Goal: Task Accomplishment & Management: Manage account settings

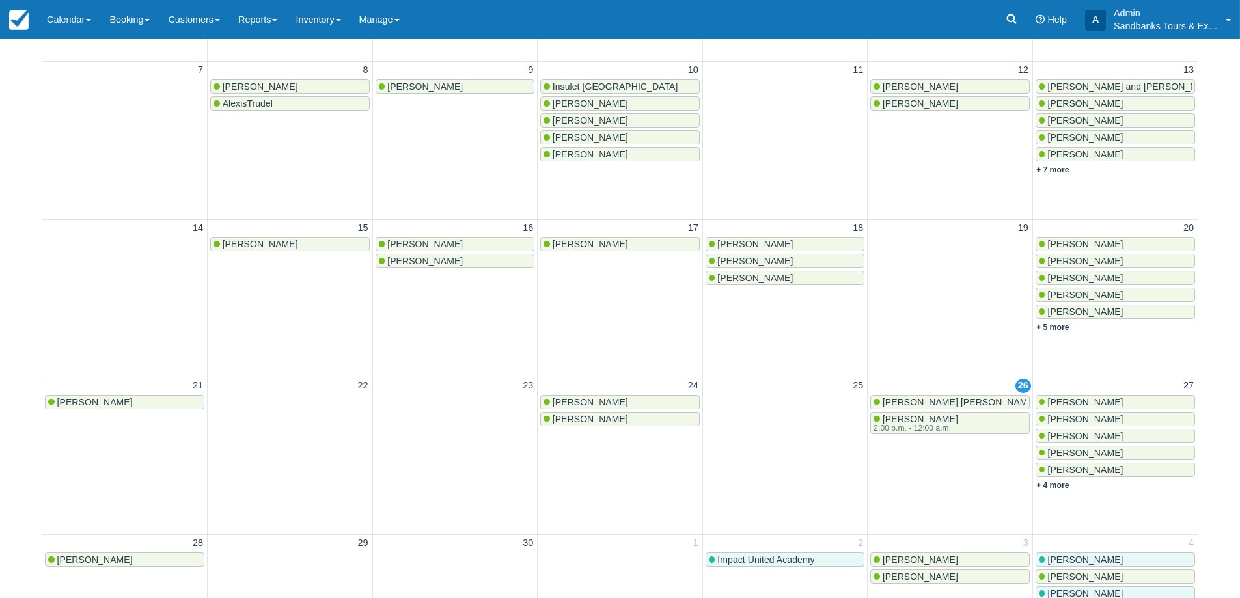
scroll to position [325, 0]
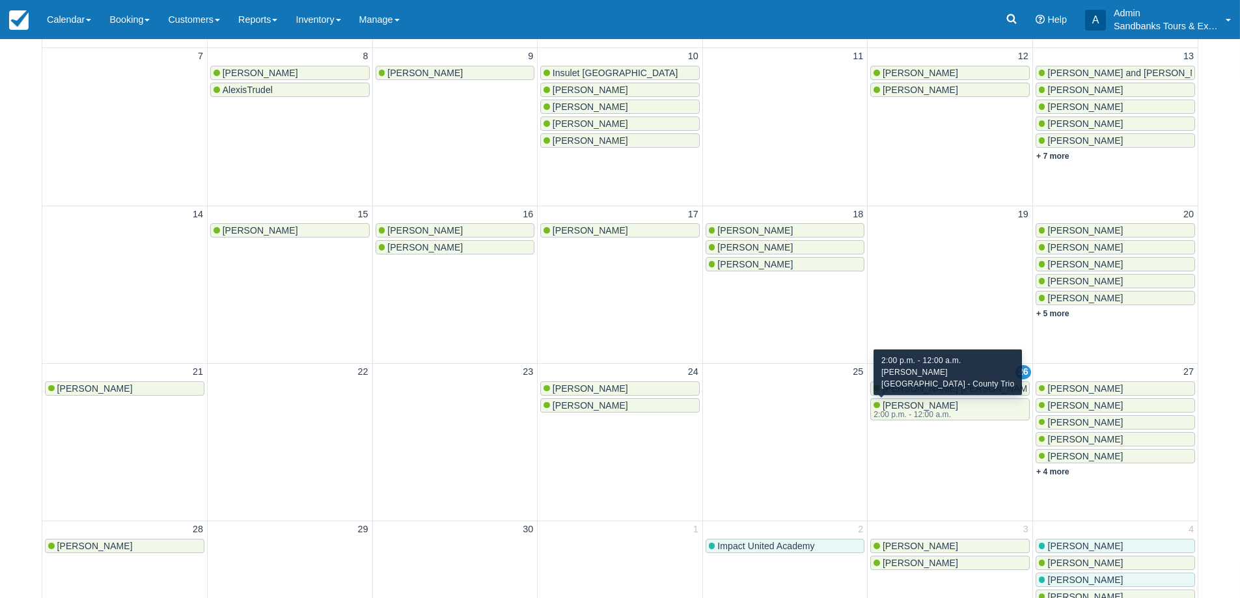
click at [919, 411] on div "2:00 p.m. - 12:00 a.m." at bounding box center [915, 415] width 82 height 8
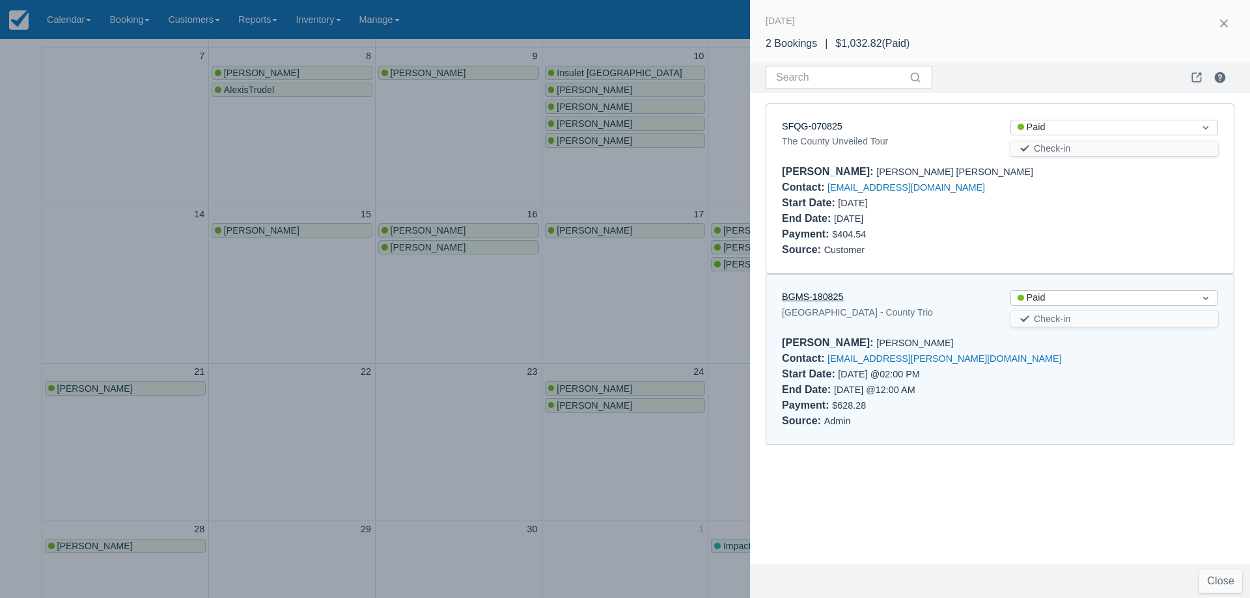
click at [820, 299] on link "BGMS-180825" at bounding box center [812, 297] width 61 height 10
click at [833, 121] on link "SFQG-070825" at bounding box center [812, 126] width 61 height 10
click at [355, 357] on div at bounding box center [625, 299] width 1250 height 598
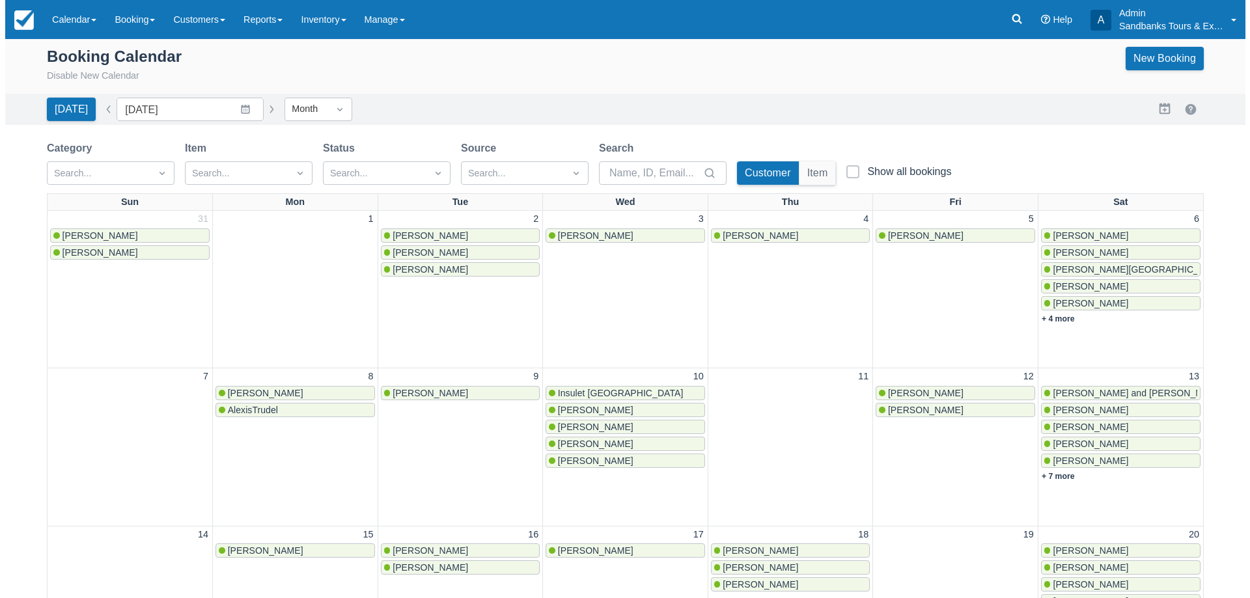
scroll to position [0, 0]
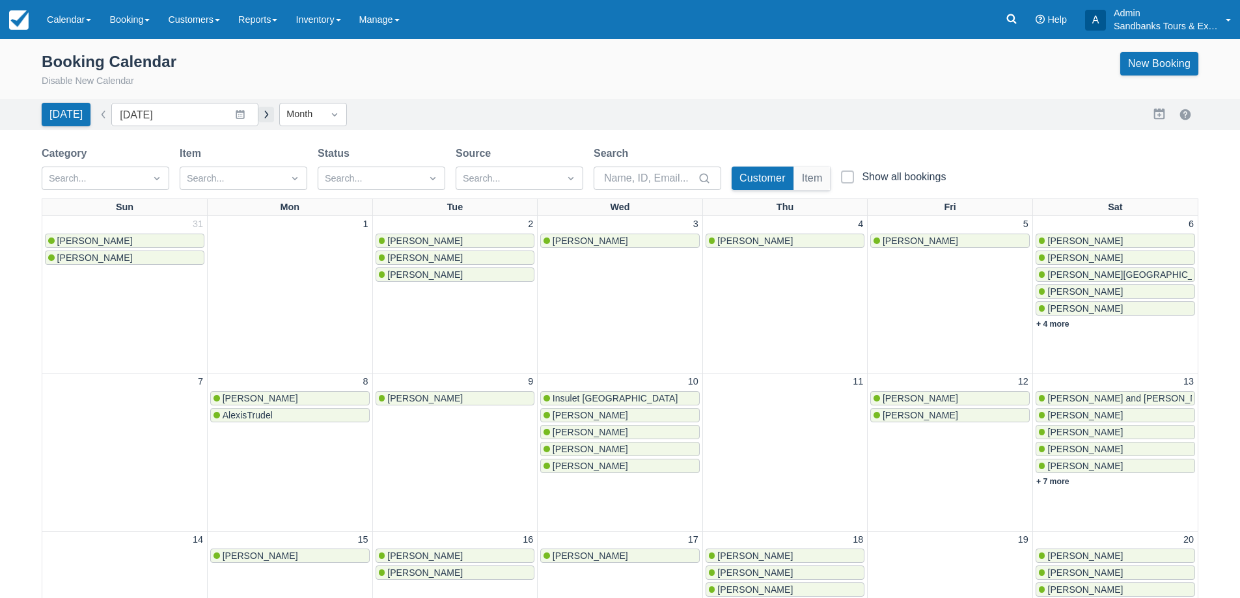
click at [258, 114] on button "button" at bounding box center [266, 115] width 16 height 16
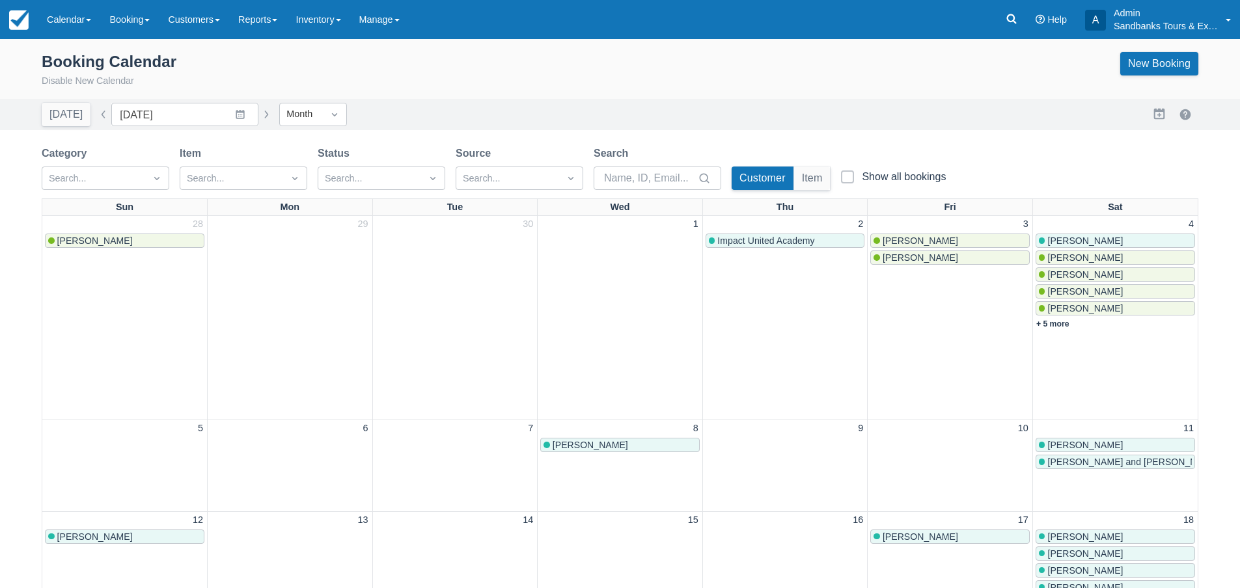
click at [1098, 240] on span "Chris Turner" at bounding box center [1085, 241] width 76 height 10
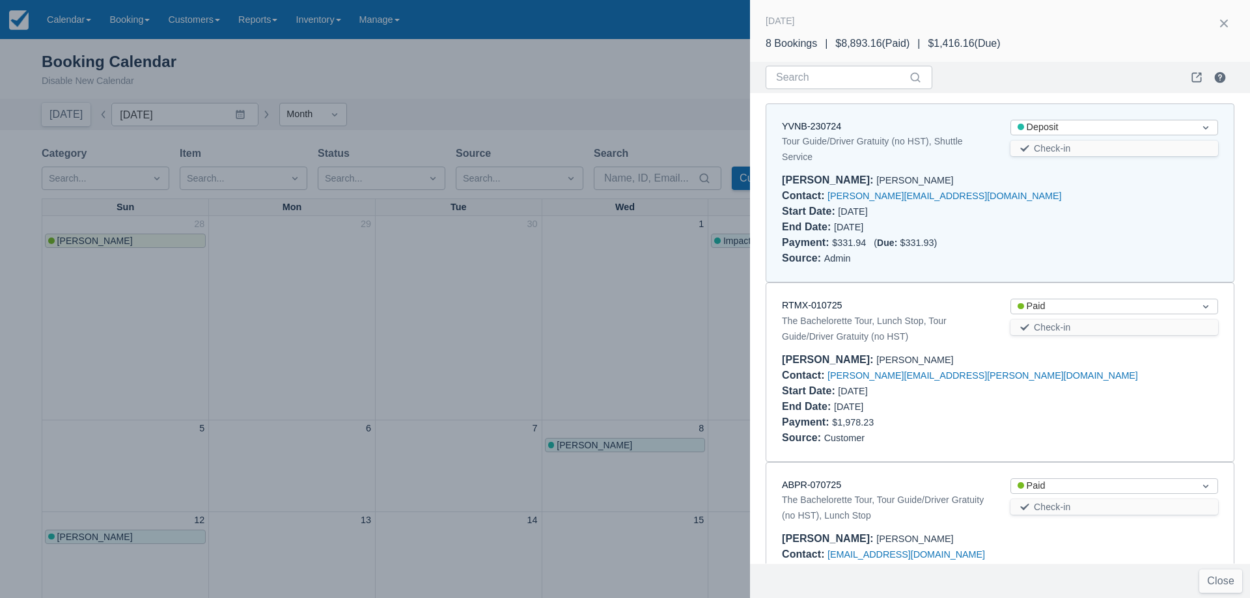
scroll to position [10, 0]
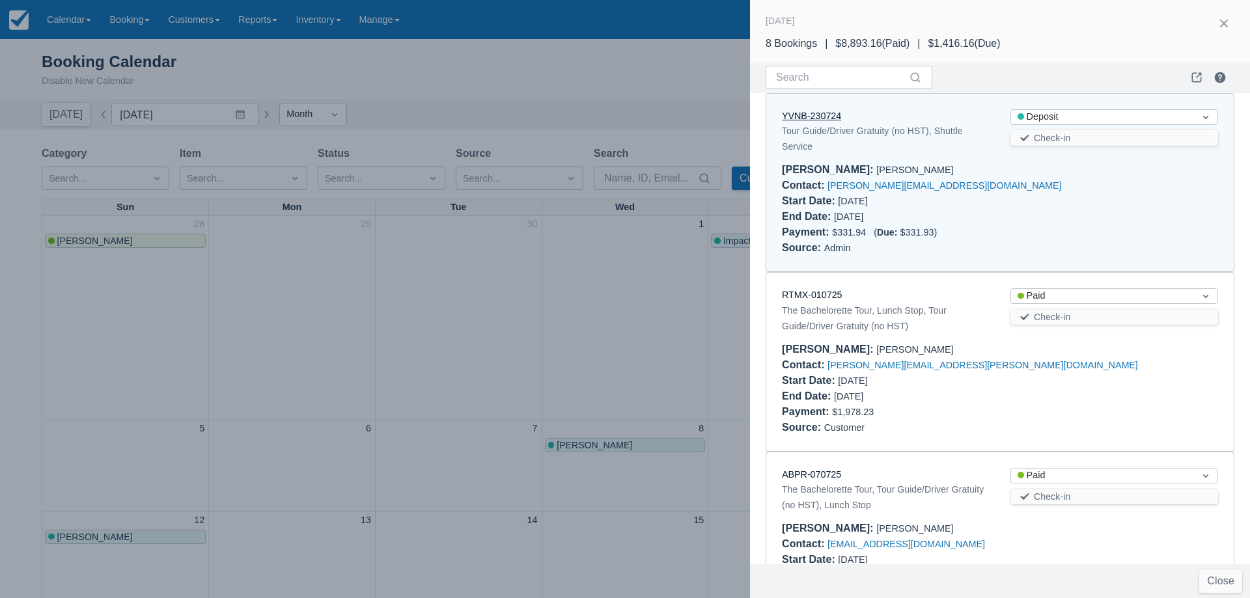
click at [823, 114] on link "YVNB-230724" at bounding box center [811, 116] width 59 height 10
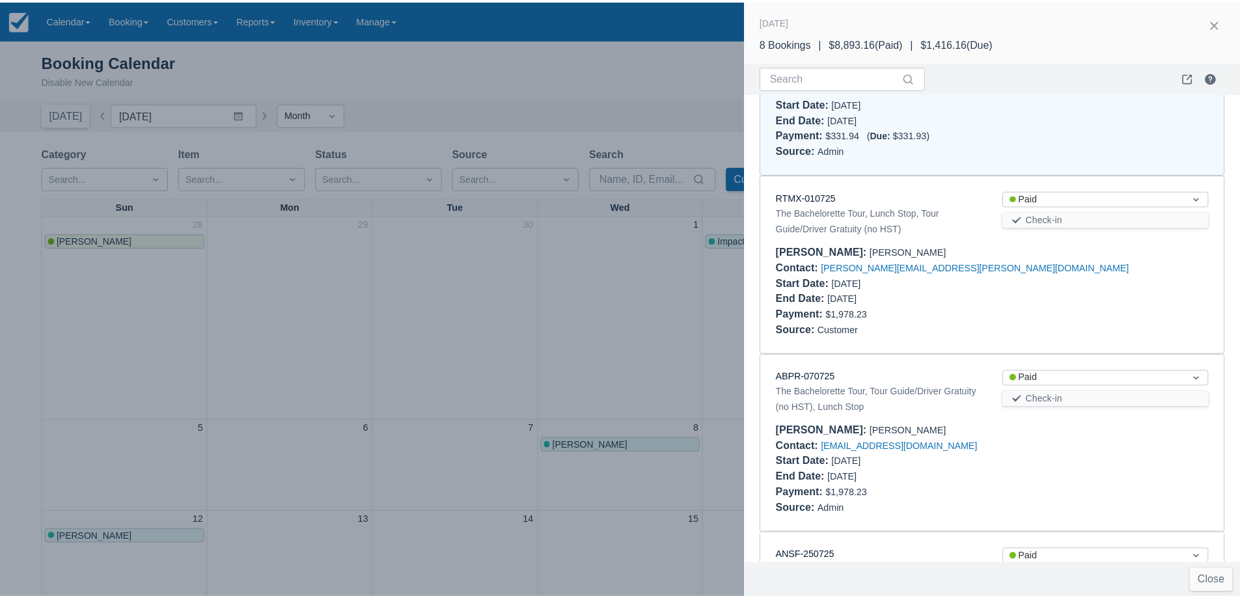
scroll to position [0, 0]
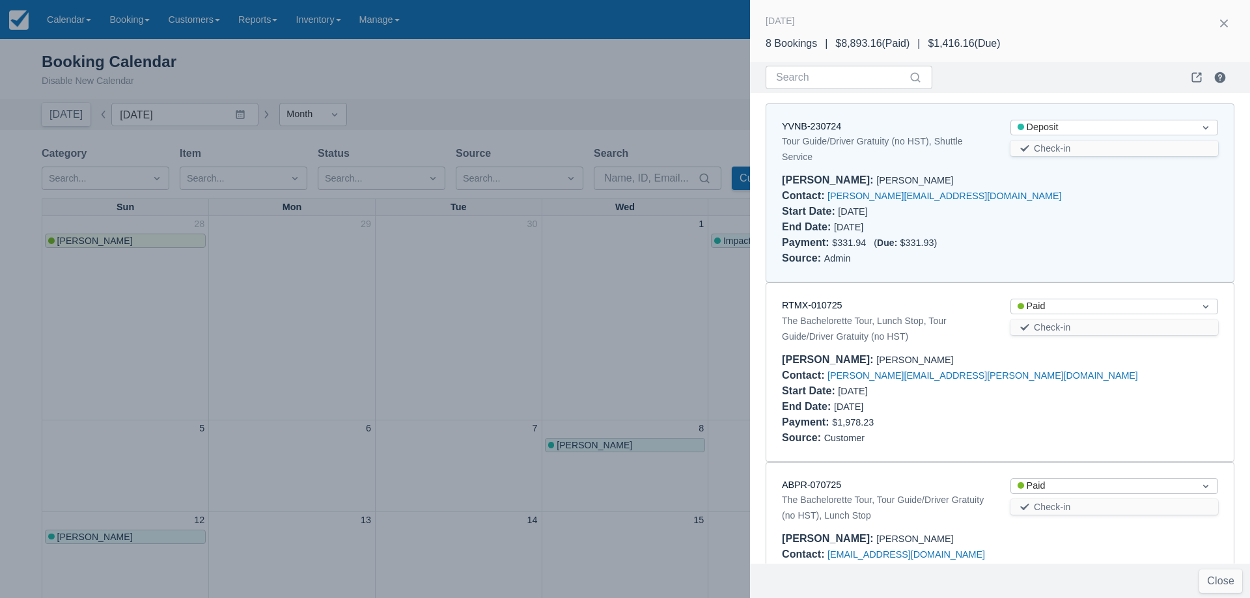
click at [334, 347] on div at bounding box center [625, 299] width 1250 height 598
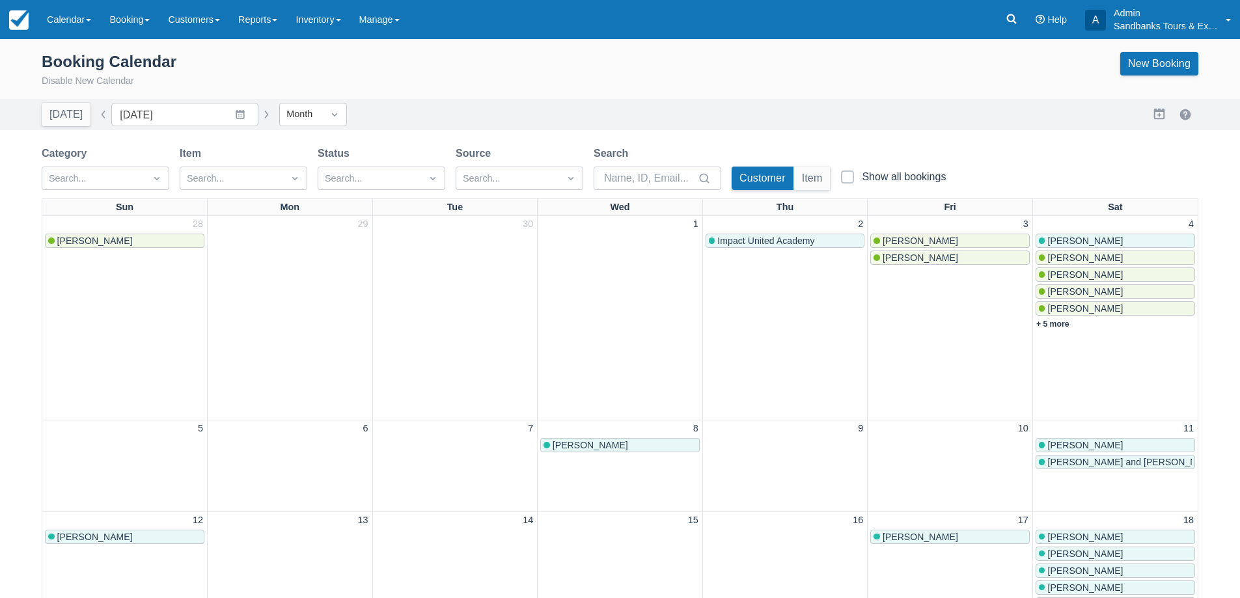
click at [94, 105] on div "Today Date October 2025 Navigate forward to interact with the calendar and sele…" at bounding box center [158, 114] width 232 height 23
click at [99, 114] on button "button" at bounding box center [104, 115] width 16 height 16
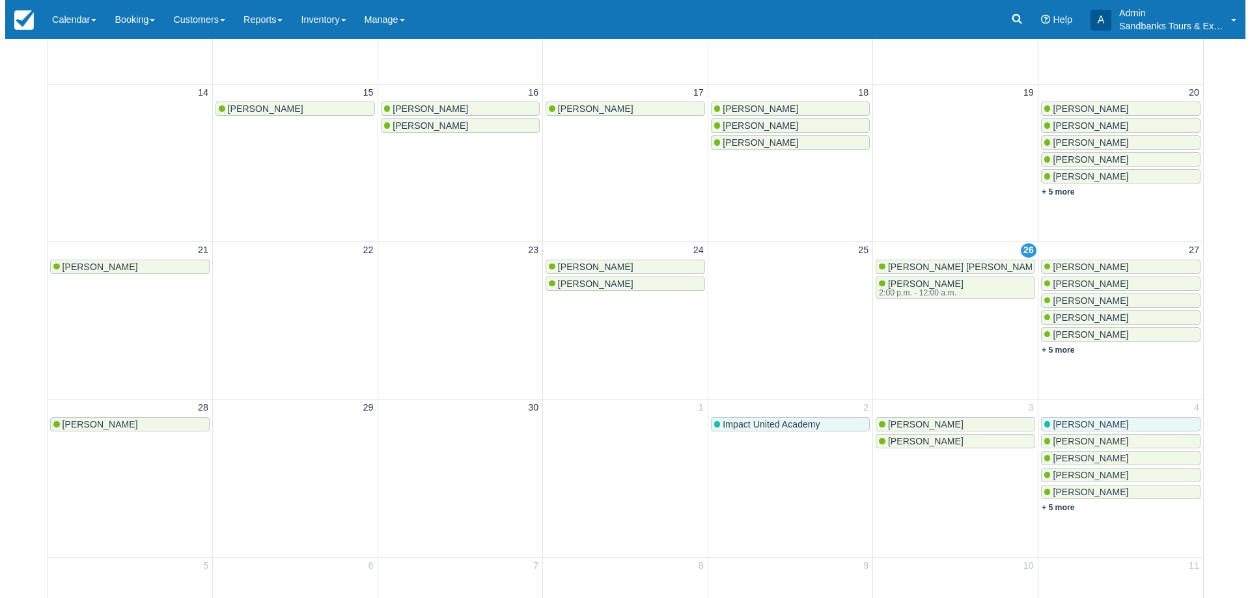
scroll to position [456, 0]
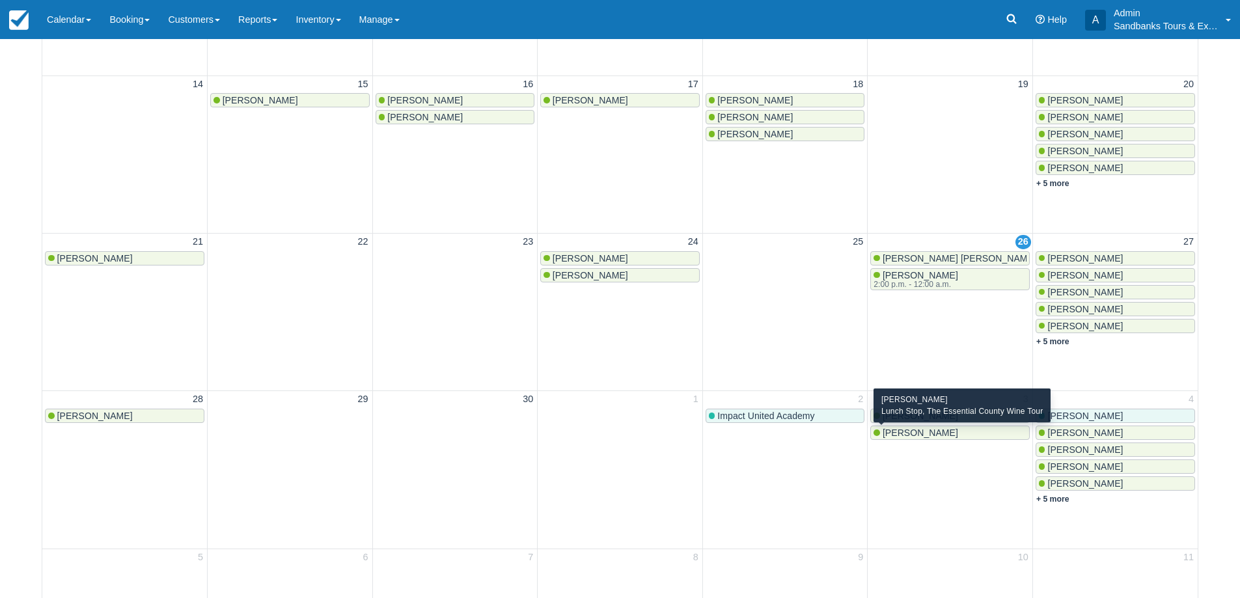
click at [938, 437] on span "Melanie DeLisle" at bounding box center [921, 433] width 76 height 10
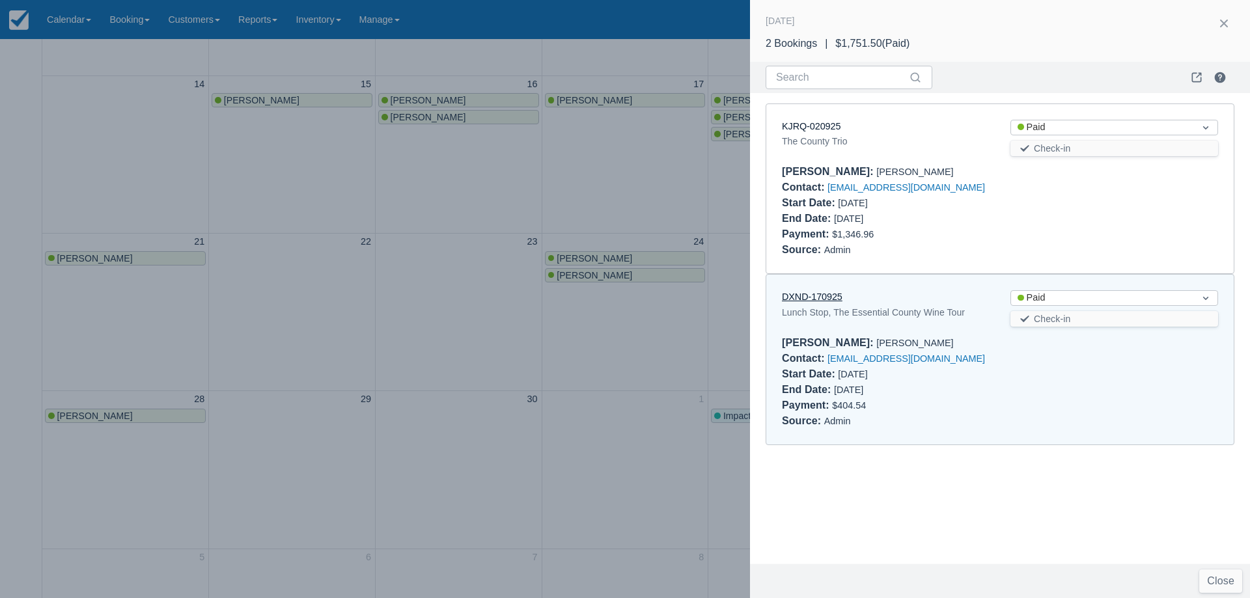
click at [806, 296] on link "DXND-170925" at bounding box center [812, 297] width 61 height 10
click at [495, 249] on div at bounding box center [625, 299] width 1250 height 598
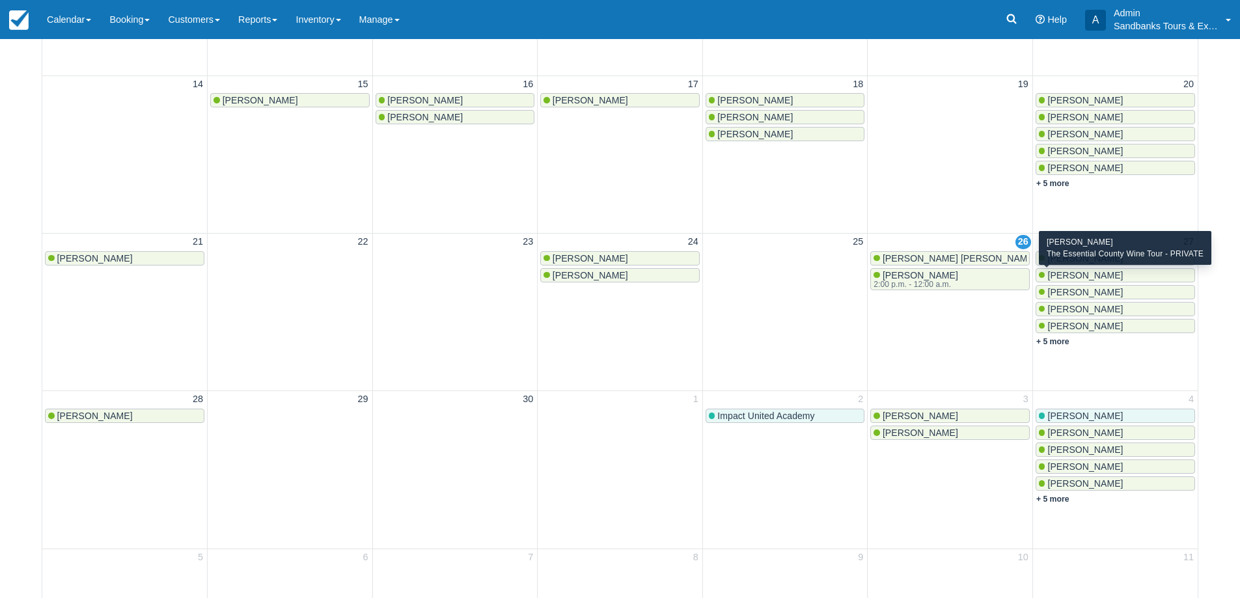
click at [1086, 277] on span "Karen McFarlane" at bounding box center [1085, 275] width 76 height 10
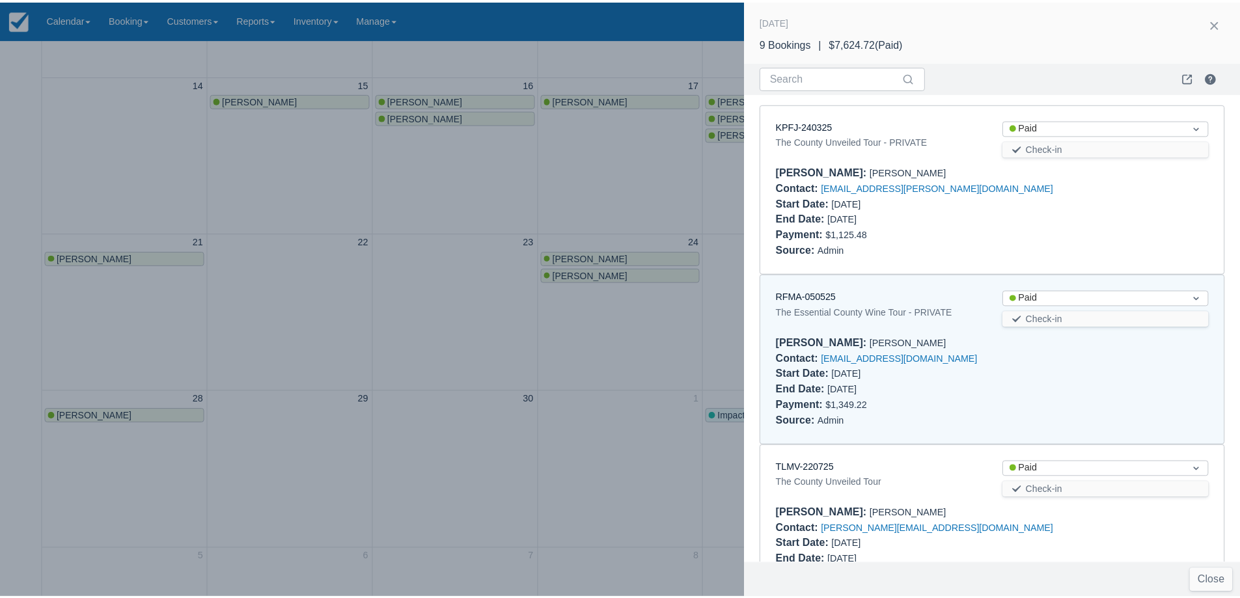
scroll to position [182, 0]
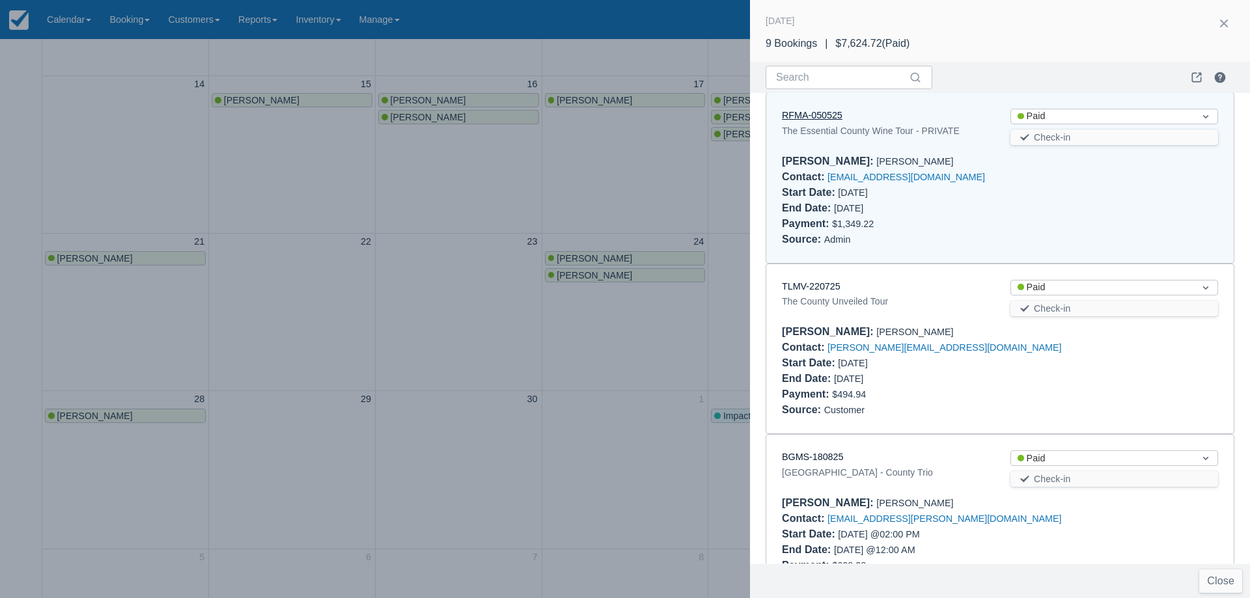
click at [807, 116] on link "RFMA-050525" at bounding box center [812, 115] width 61 height 10
click at [493, 190] on div at bounding box center [625, 299] width 1250 height 598
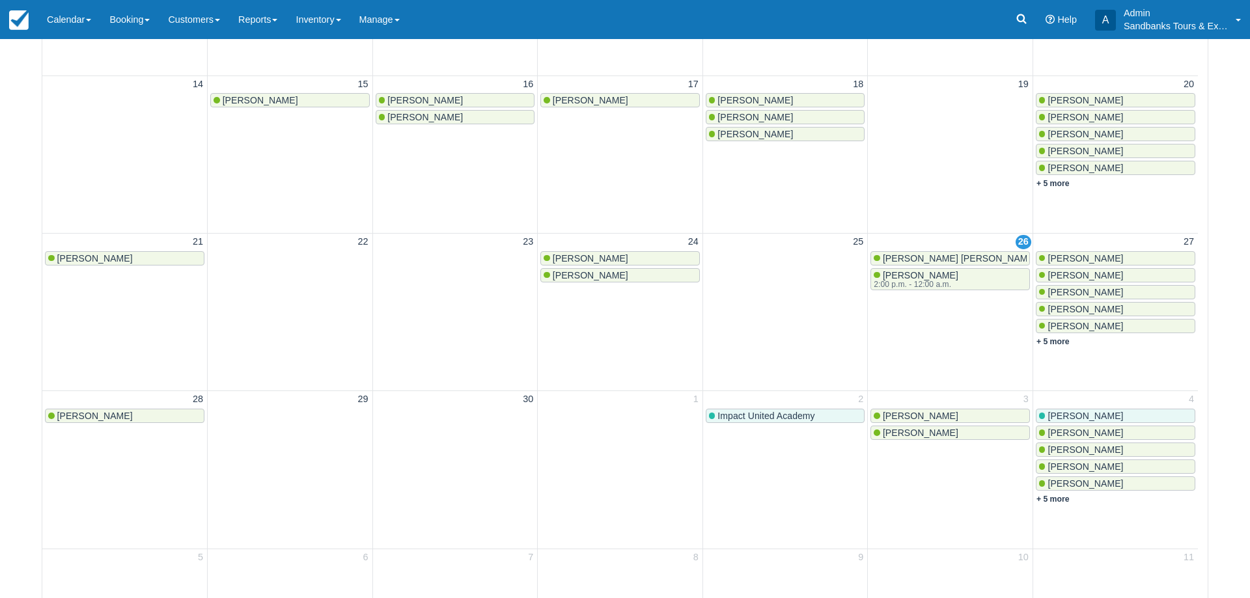
scroll to position [0, 0]
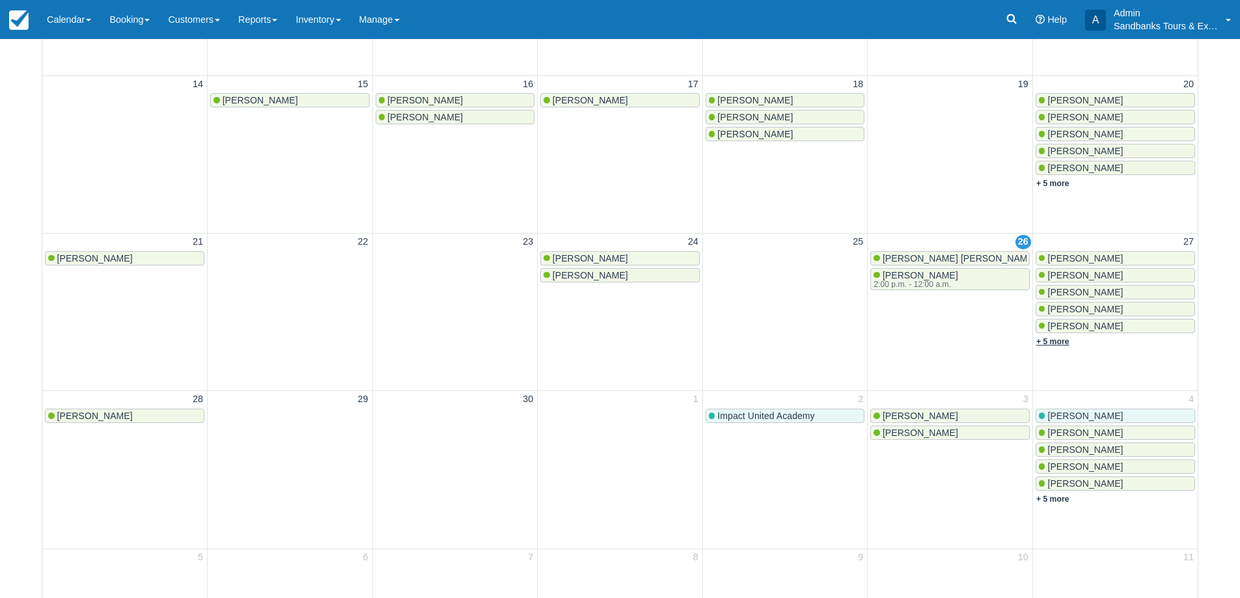
click at [1065, 341] on link "+ 5 more" at bounding box center [1052, 341] width 33 height 9
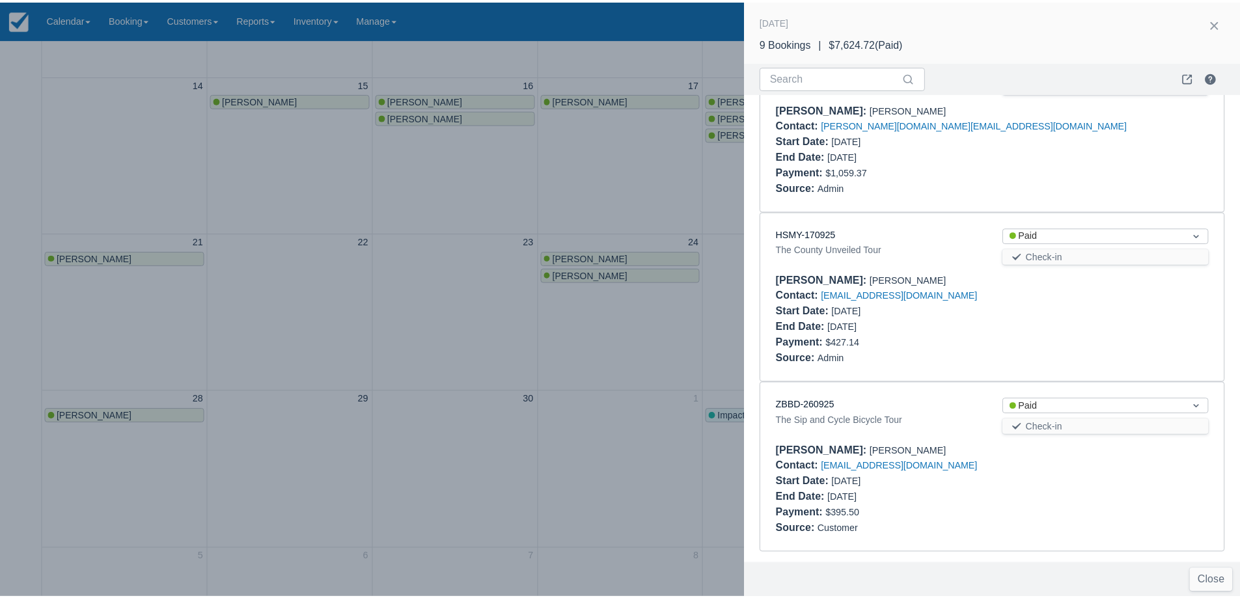
scroll to position [984, 0]
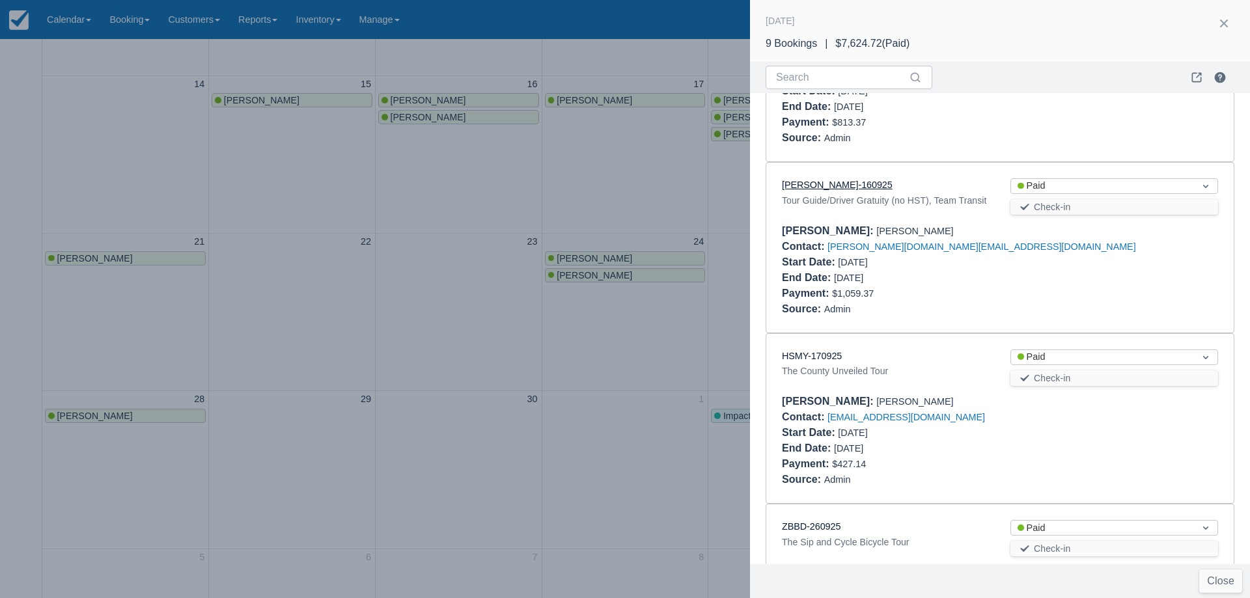
click at [830, 186] on link "CANH-160925" at bounding box center [837, 185] width 111 height 10
click at [488, 266] on div at bounding box center [625, 299] width 1250 height 598
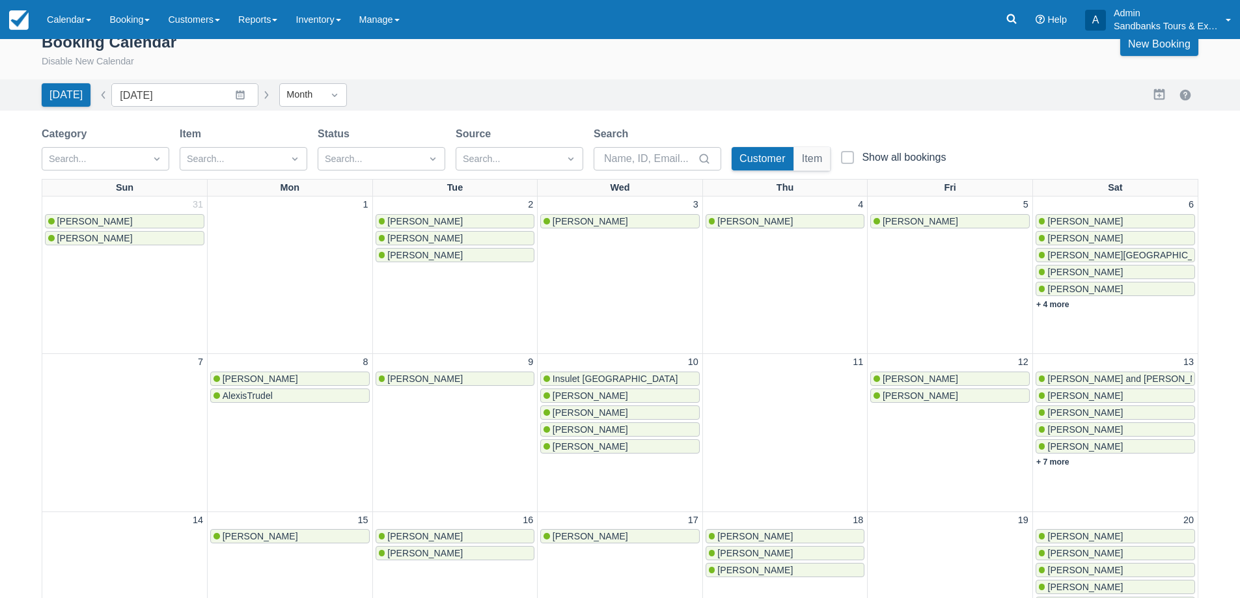
scroll to position [0, 0]
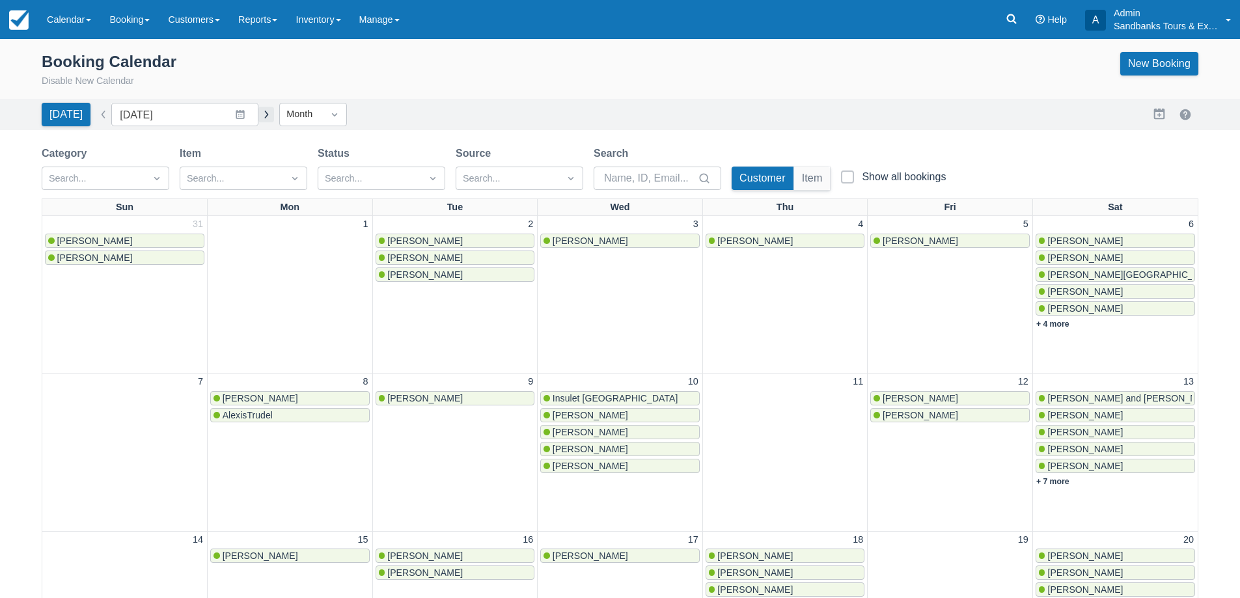
click at [258, 118] on button "button" at bounding box center [266, 115] width 16 height 16
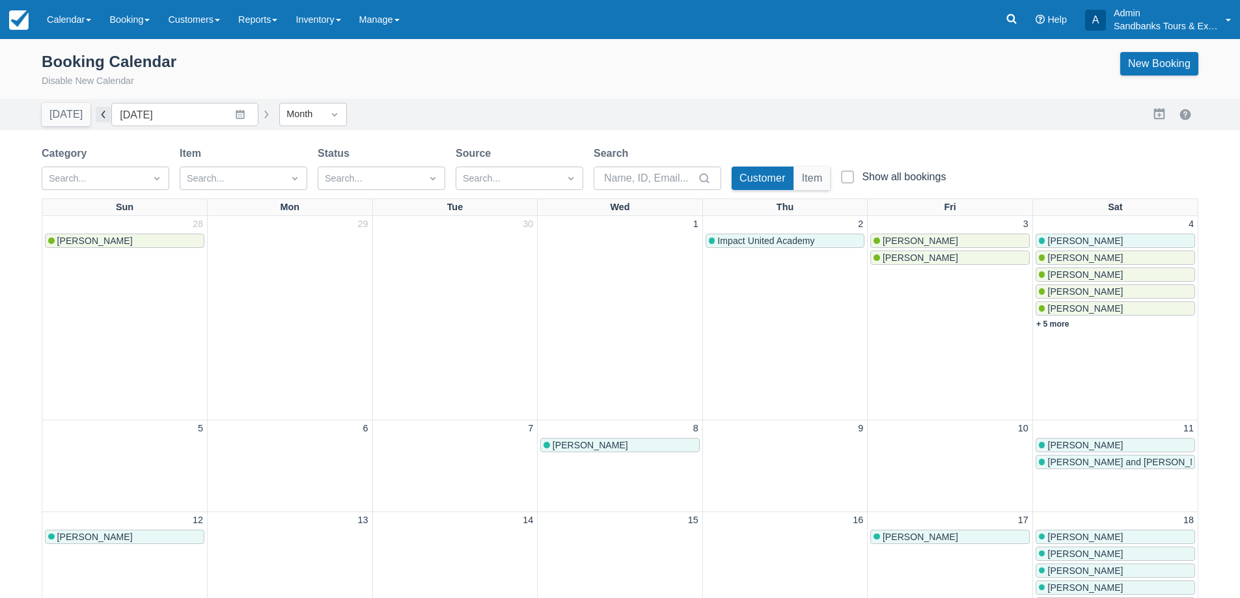
click at [103, 117] on button "button" at bounding box center [104, 115] width 16 height 16
type input "September 2025"
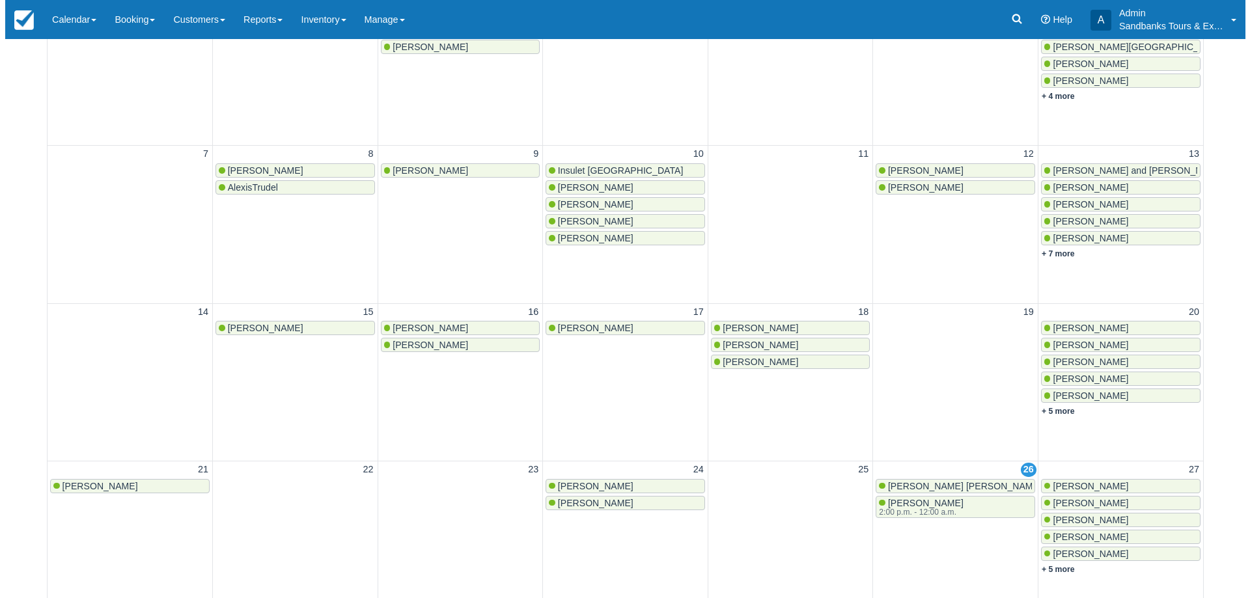
scroll to position [456, 0]
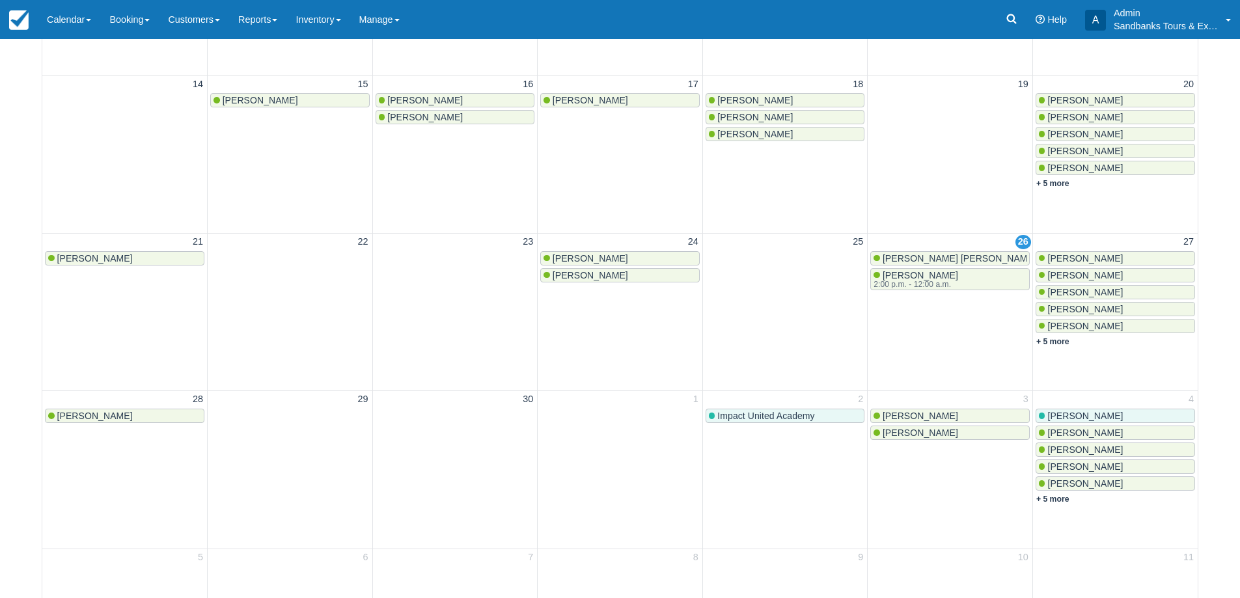
click at [1083, 259] on span "Marie-Lyne" at bounding box center [1085, 258] width 76 height 10
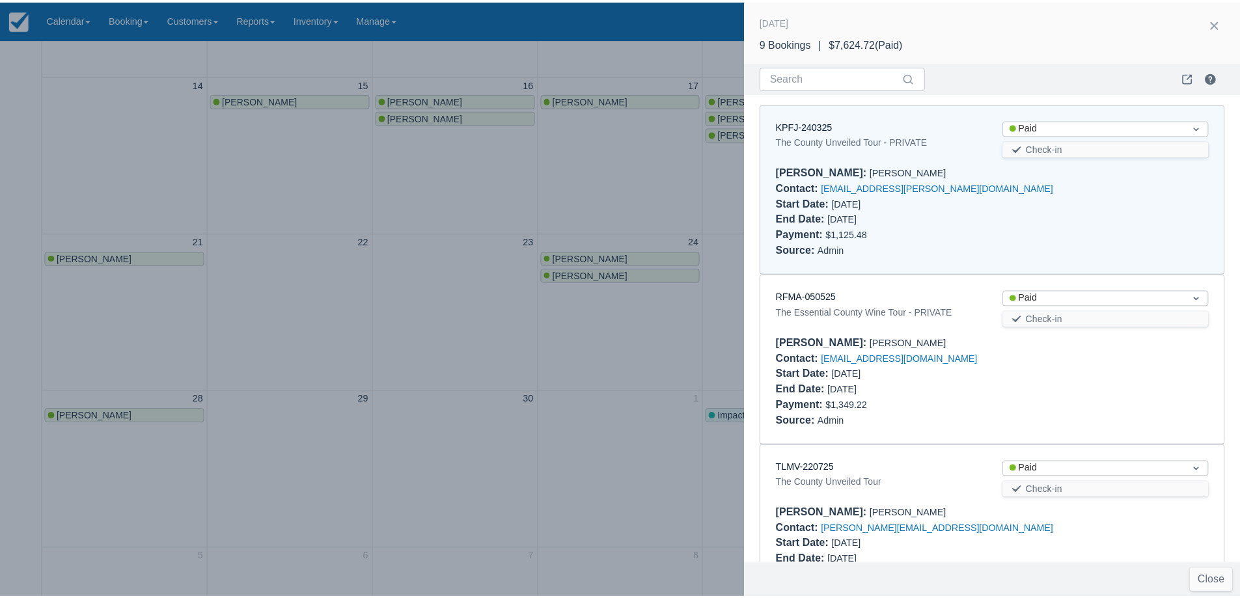
scroll to position [10, 0]
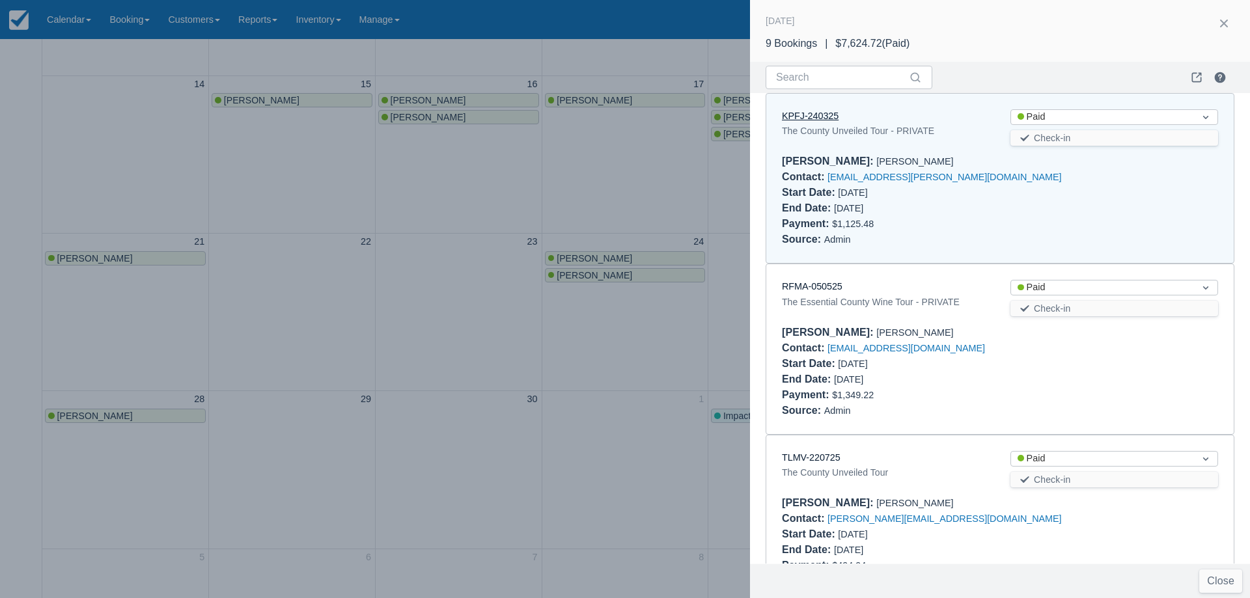
click at [819, 117] on link "KPFJ-240325" at bounding box center [810, 116] width 57 height 10
click at [278, 207] on div at bounding box center [625, 299] width 1250 height 598
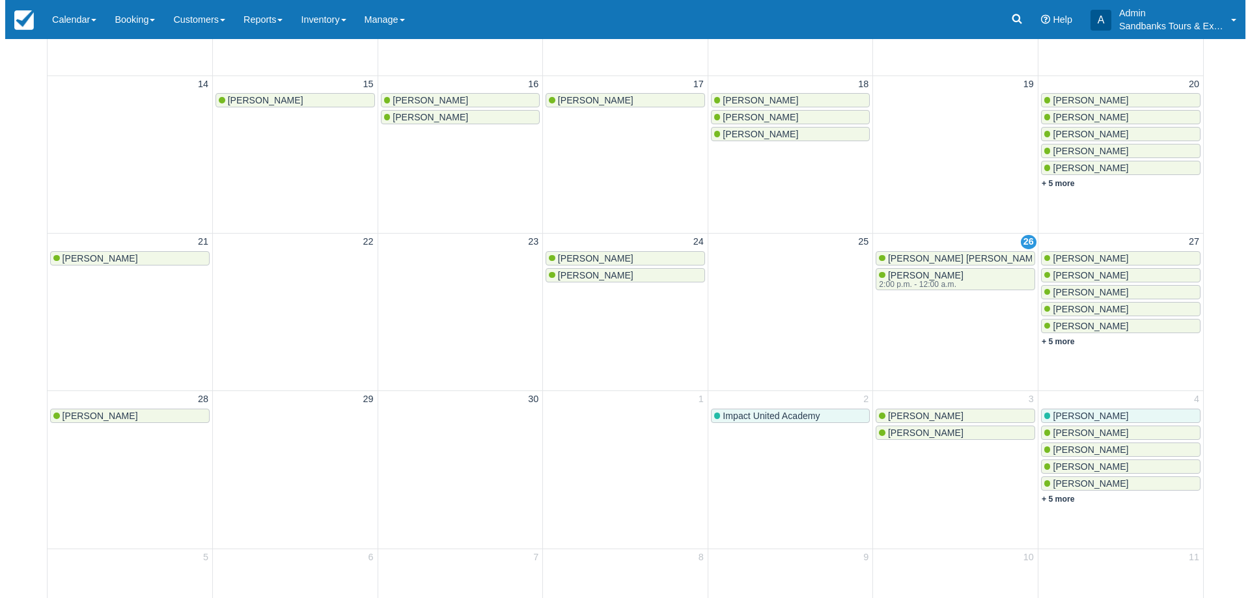
scroll to position [0, 0]
click at [1062, 344] on link "+ 5 more" at bounding box center [1052, 341] width 33 height 9
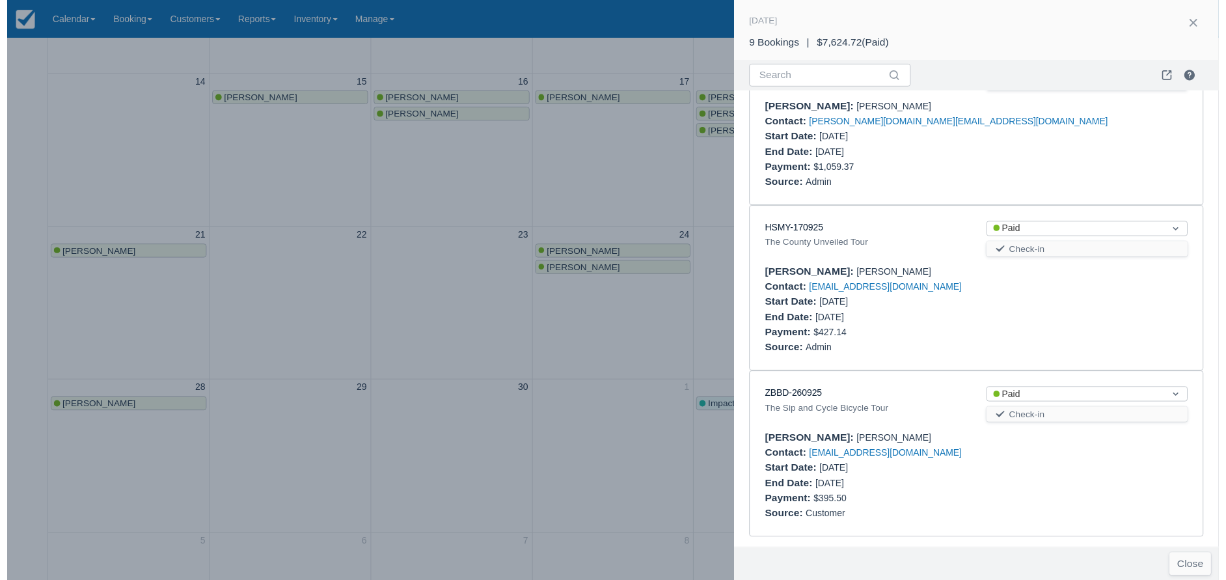
scroll to position [1114, 0]
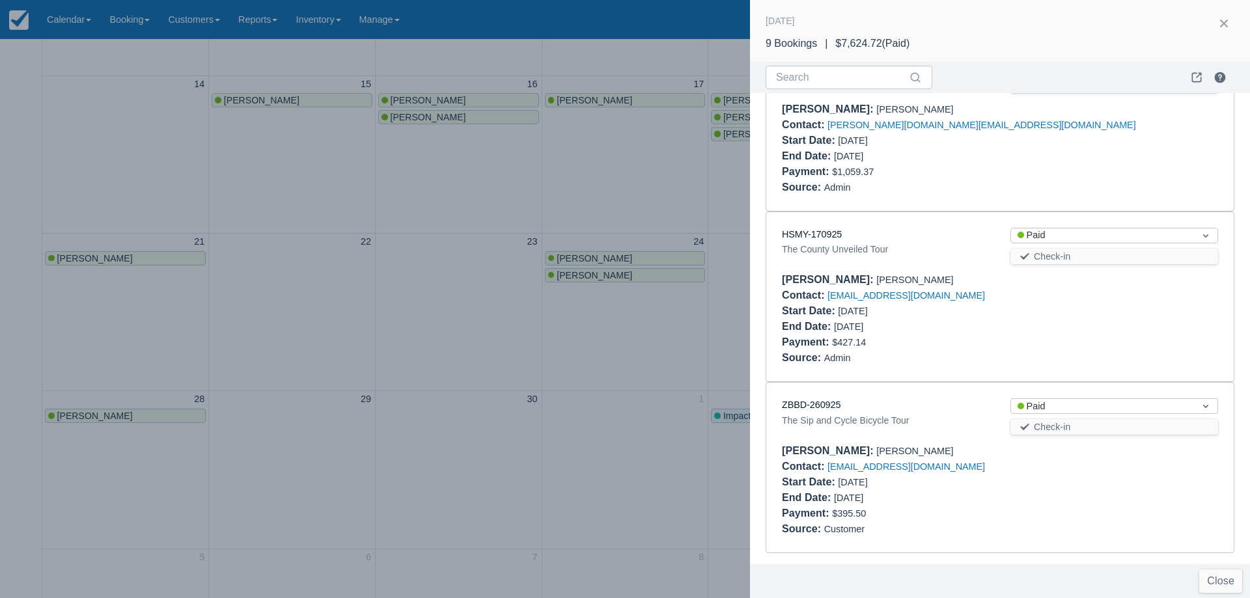
click at [829, 399] on div "ZBBD-260925" at bounding box center [886, 405] width 208 height 14
click at [827, 408] on link "ZBBD-260925" at bounding box center [811, 405] width 59 height 10
click at [556, 284] on div at bounding box center [625, 299] width 1250 height 598
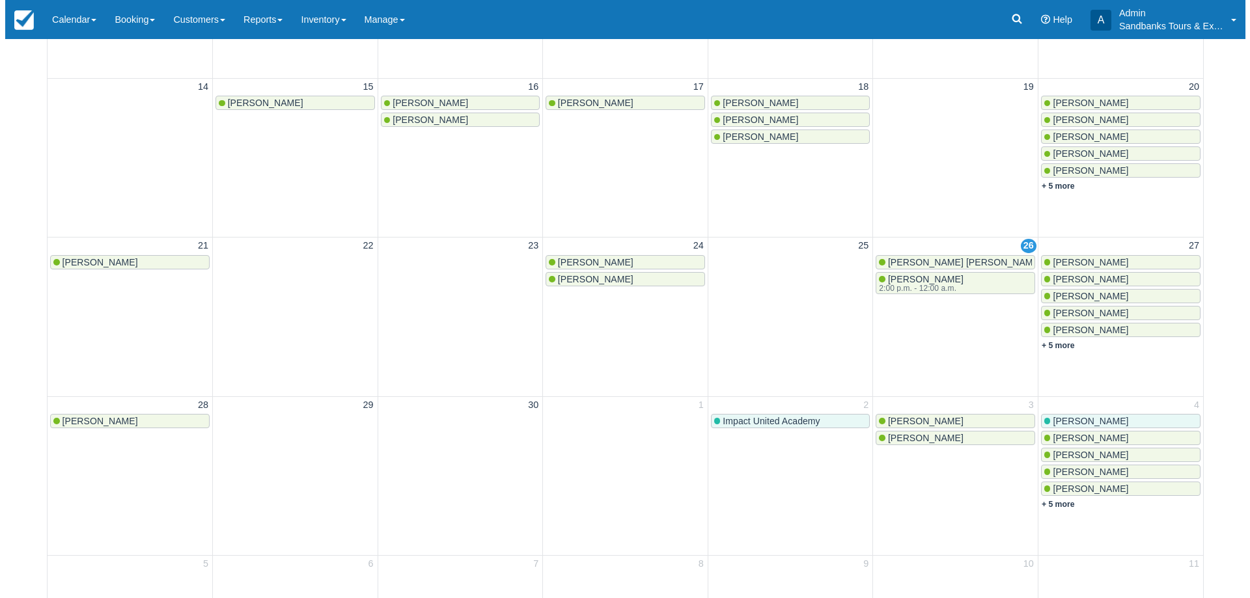
scroll to position [0, 0]
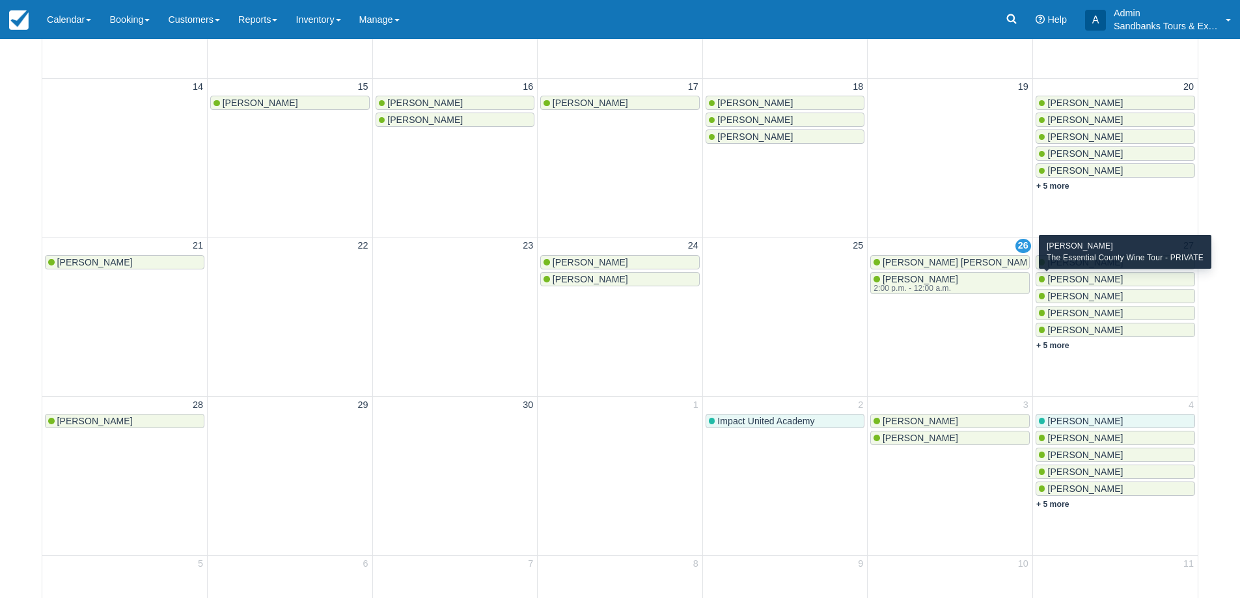
click at [1083, 284] on span "Karen McFarlane" at bounding box center [1085, 279] width 76 height 10
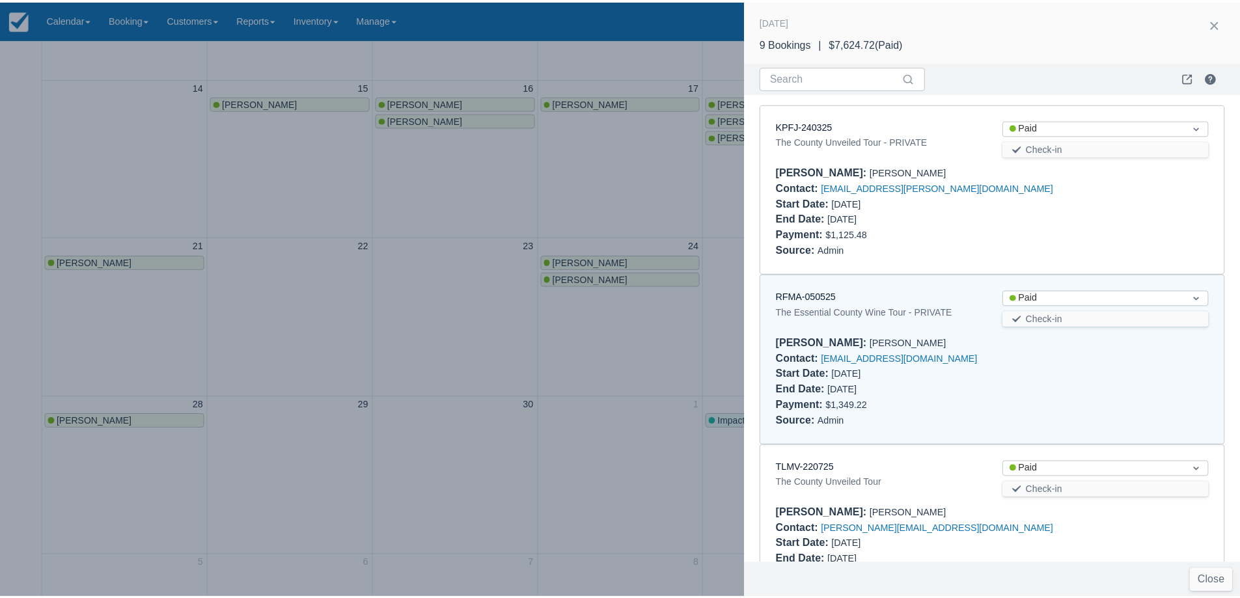
scroll to position [182, 0]
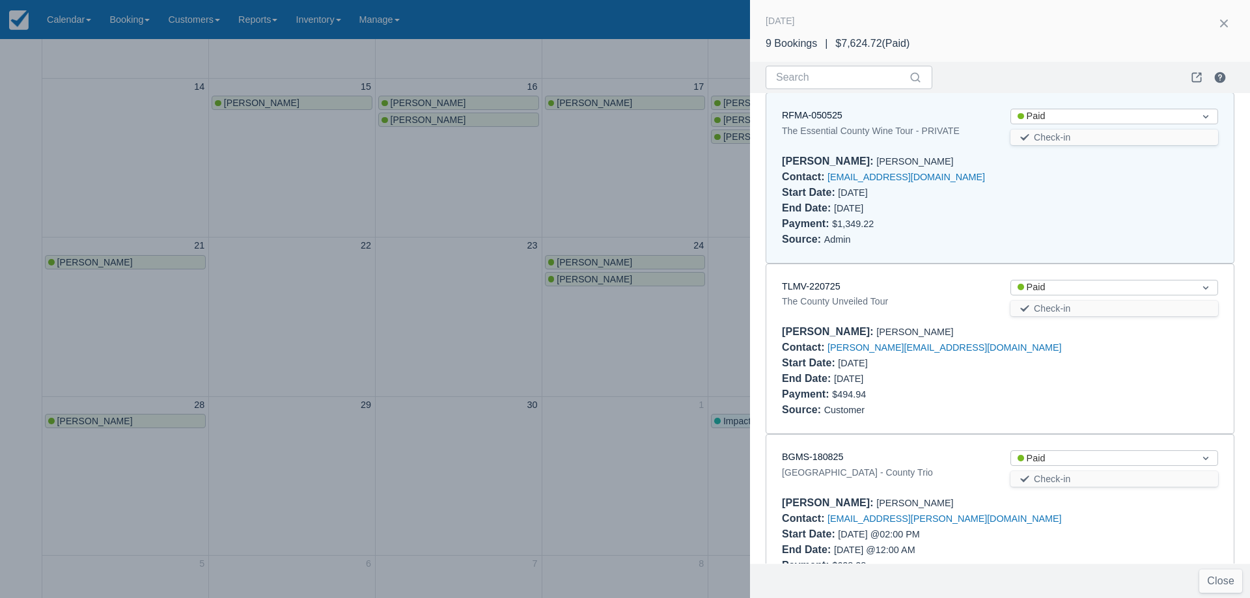
click at [812, 107] on div "RFMA-050525 The Essential County Wine Tour - PRIVATE Status Paid Check-in Booke…" at bounding box center [999, 178] width 467 height 170
click at [812, 112] on link "RFMA-050525" at bounding box center [812, 115] width 61 height 10
click at [562, 381] on div at bounding box center [625, 299] width 1250 height 598
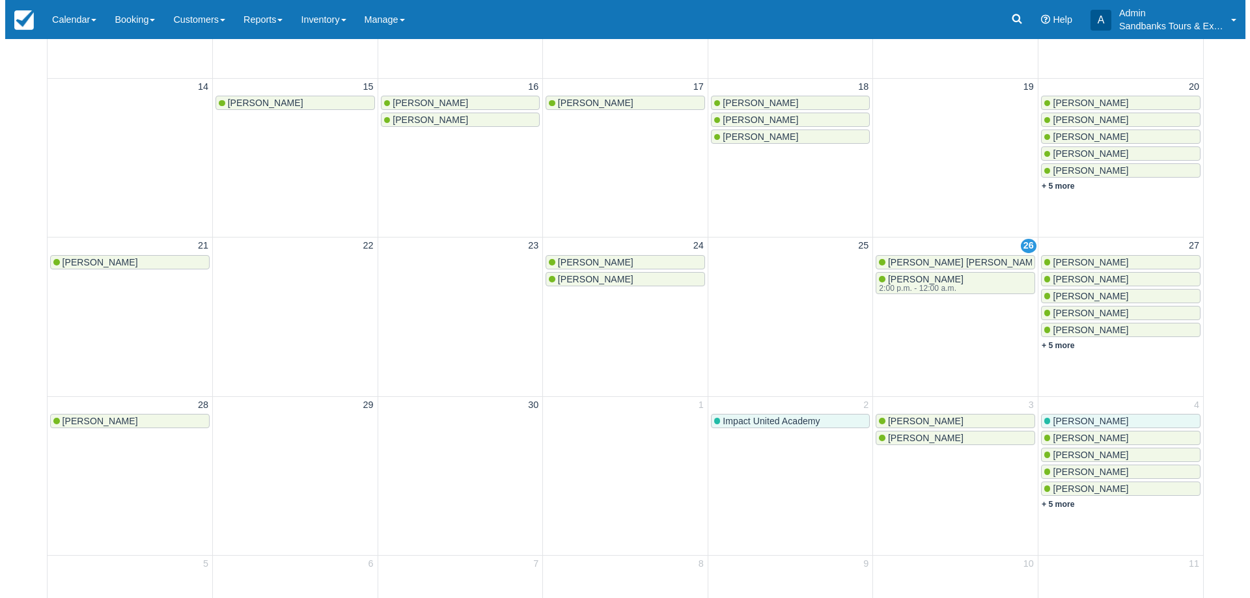
scroll to position [0, 0]
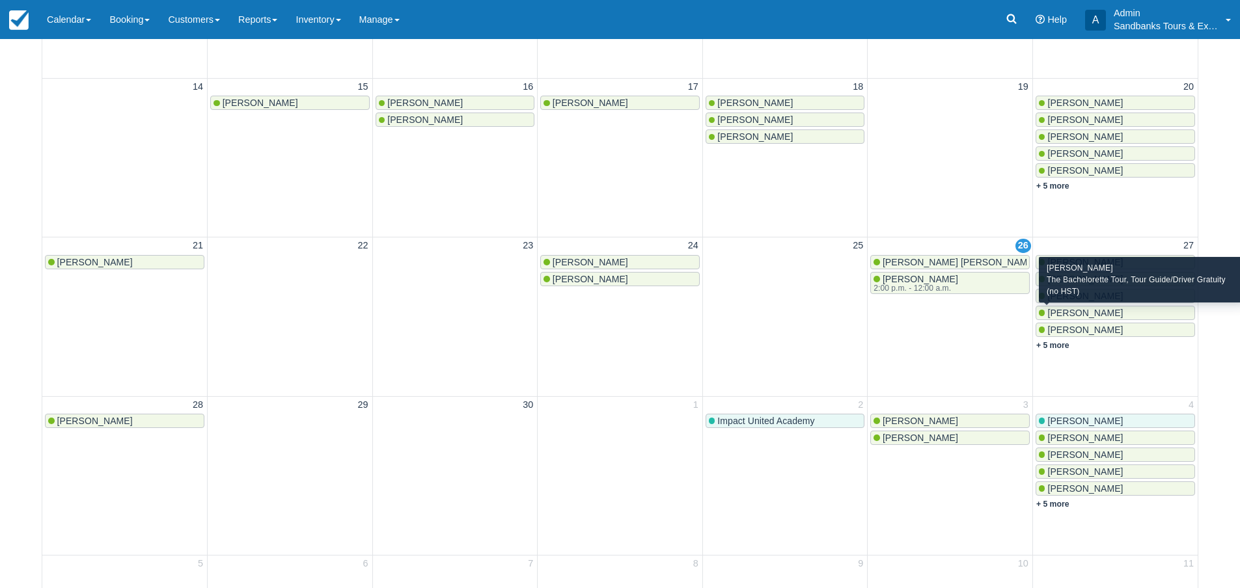
click at [1073, 314] on span "Cindy Sharpe" at bounding box center [1085, 313] width 76 height 10
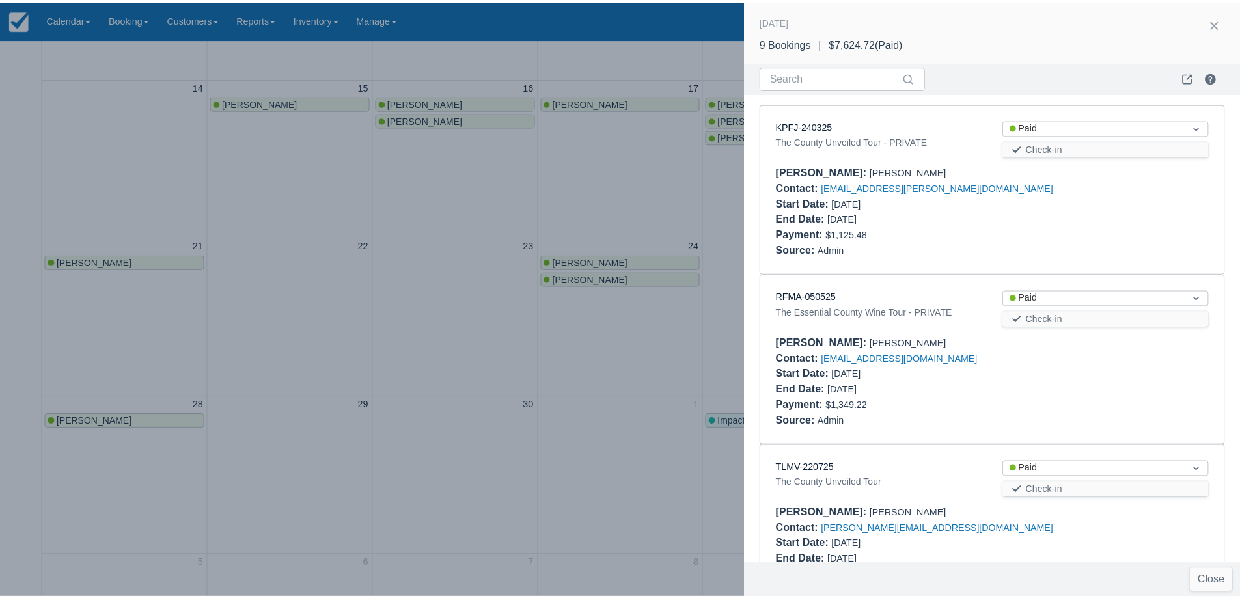
scroll to position [694, 0]
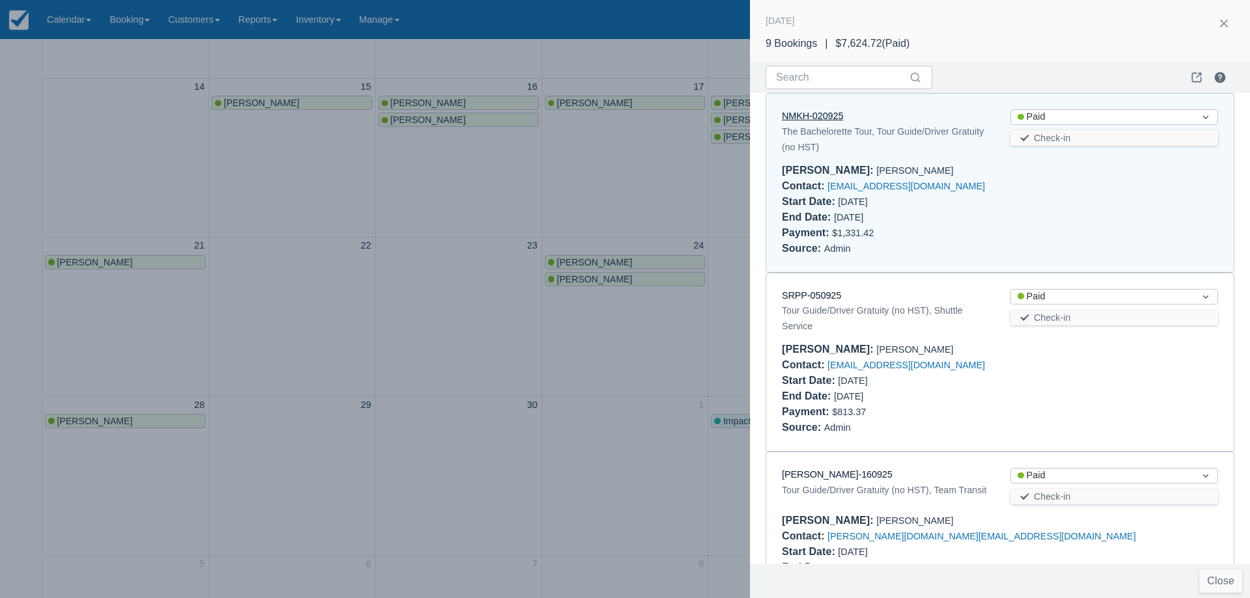
click at [805, 113] on link "NMKH-020925" at bounding box center [812, 116] width 61 height 10
click at [344, 232] on div at bounding box center [625, 299] width 1250 height 598
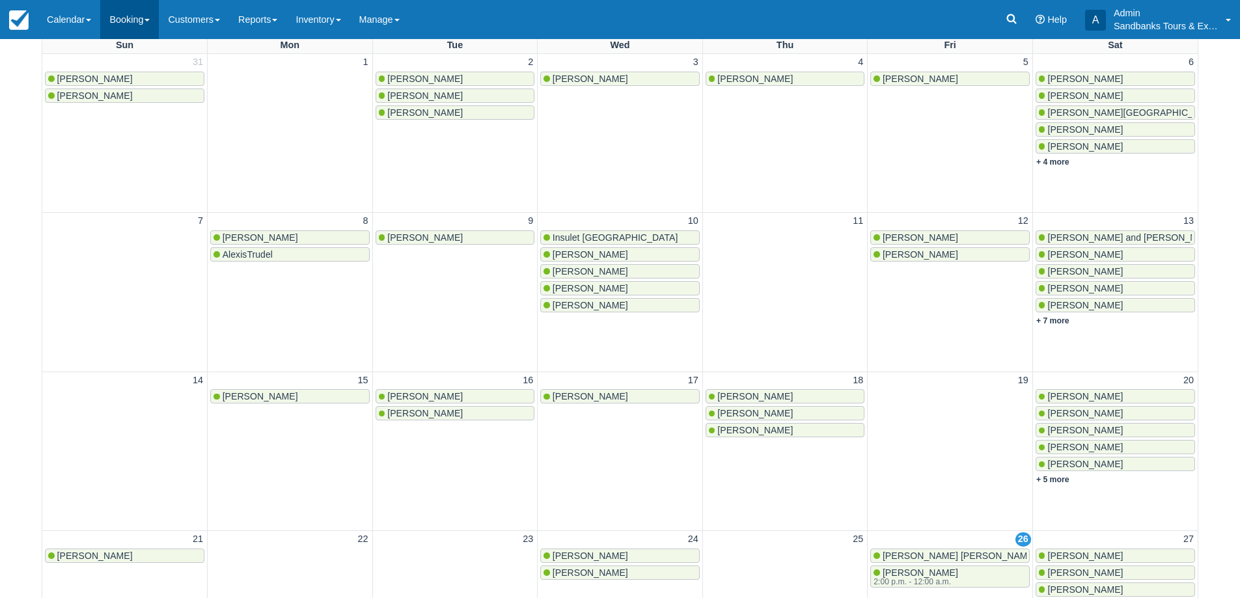
scroll to position [0, 0]
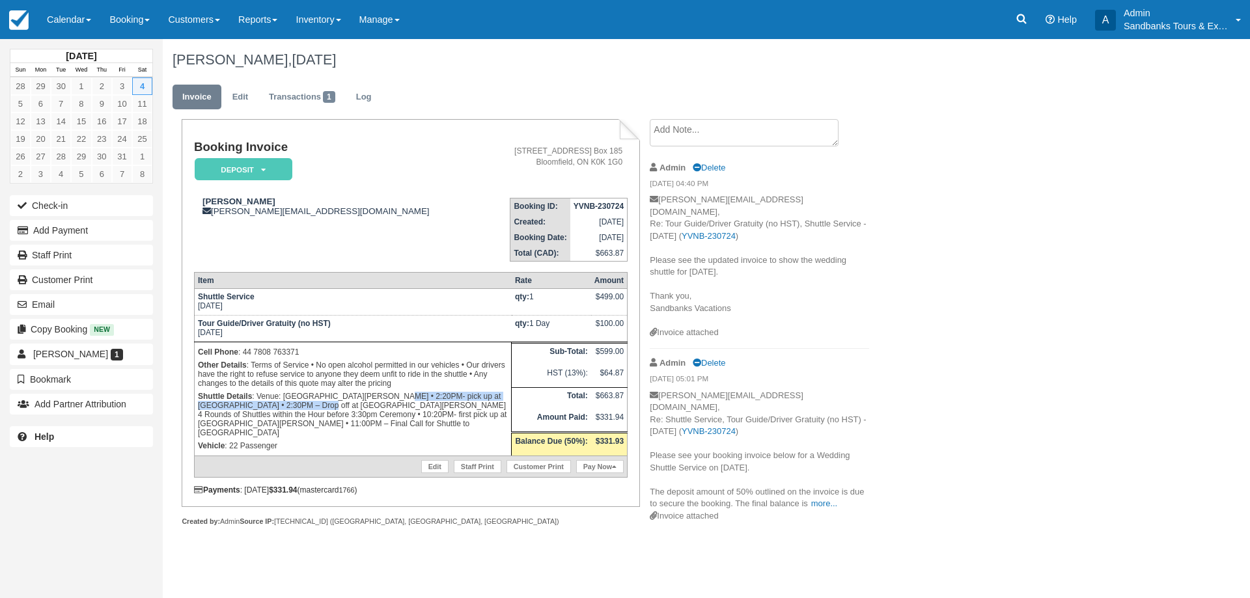
drag, startPoint x: 351, startPoint y: 394, endPoint x: 297, endPoint y: 407, distance: 55.7
click at [297, 407] on p "Shuttle Details : Venue: 100 Acres Woods • 2:20PM- pick up at Picton Harbour In…" at bounding box center [353, 414] width 310 height 49
click at [340, 411] on p "Shuttle Details : Venue: 100 Acres Woods • 2:20PM- pick up at Picton Harbour In…" at bounding box center [353, 414] width 310 height 49
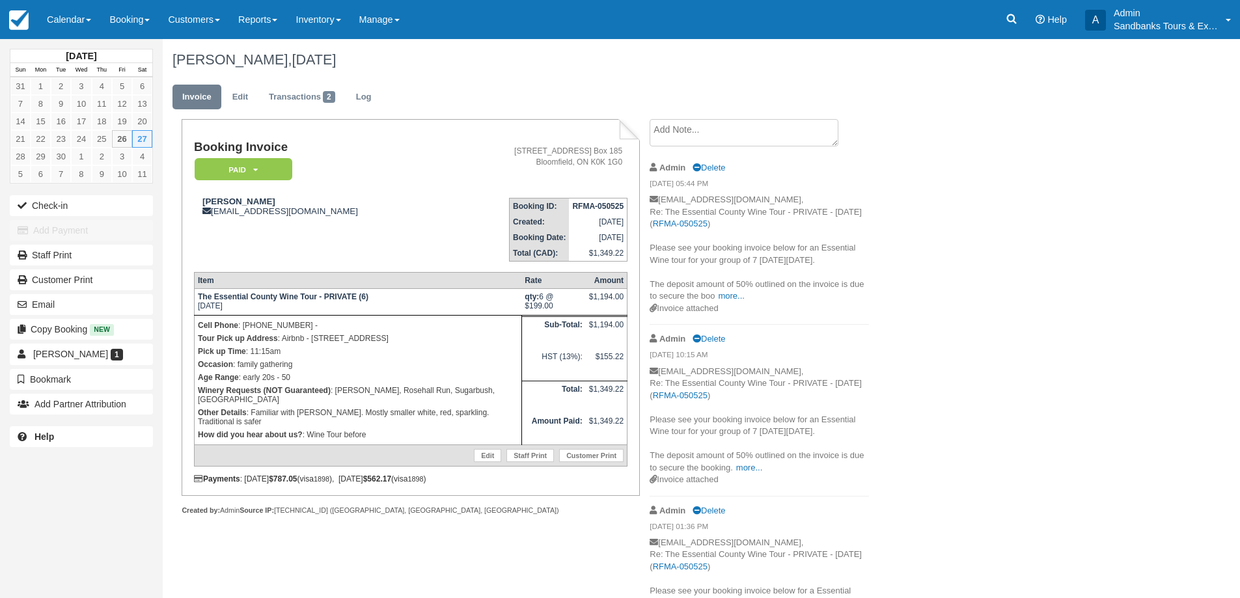
drag, startPoint x: 406, startPoint y: 340, endPoint x: 283, endPoint y: 338, distance: 123.0
click at [283, 338] on p "Tour Pick up Address : Airbnb - 340 Main St, Wellington" at bounding box center [358, 338] width 320 height 13
click at [352, 334] on p "Tour Pick up Address : Airbnb - 340 Main St, Wellington" at bounding box center [358, 338] width 320 height 13
drag, startPoint x: 305, startPoint y: 364, endPoint x: 238, endPoint y: 366, distance: 67.1
click at [238, 366] on p "Occasion : family gathering" at bounding box center [358, 364] width 320 height 13
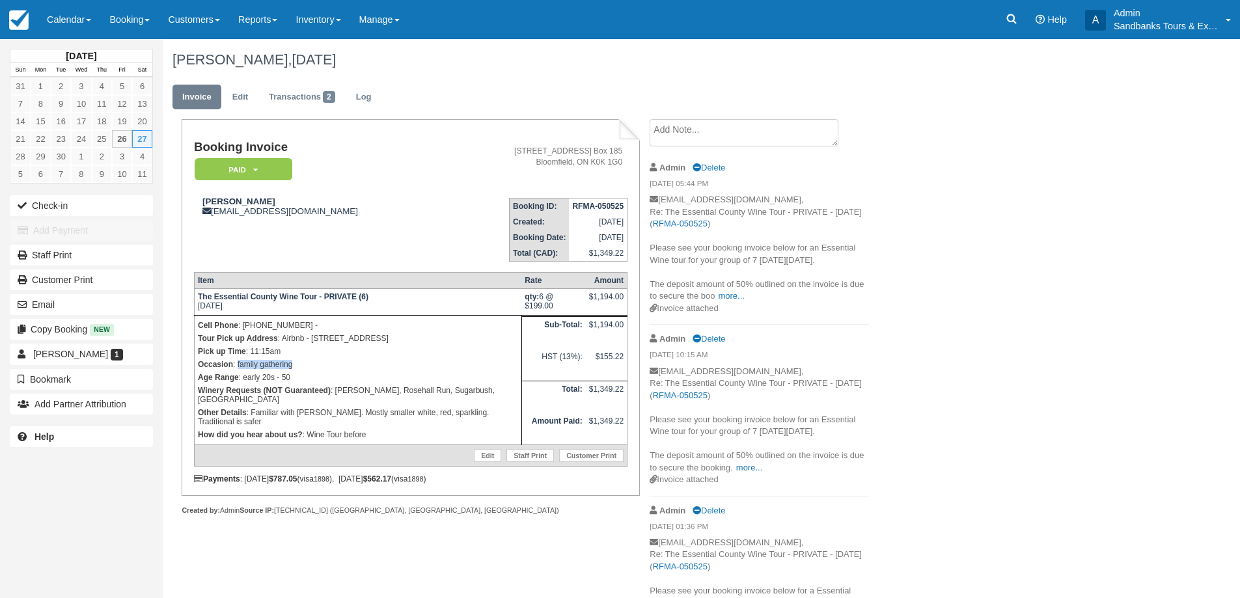
click at [309, 365] on p "Occasion : family gathering" at bounding box center [358, 364] width 320 height 13
drag, startPoint x: 321, startPoint y: 411, endPoint x: 379, endPoint y: 413, distance: 58.0
click at [379, 413] on p "Other Details : Familiar with Closson. Mostly smaller white, red, sparkling. Tr…" at bounding box center [358, 417] width 320 height 22
click at [416, 418] on p "Other Details : Familiar with Closson. Mostly smaller white, red, sparkling. Tr…" at bounding box center [358, 417] width 320 height 22
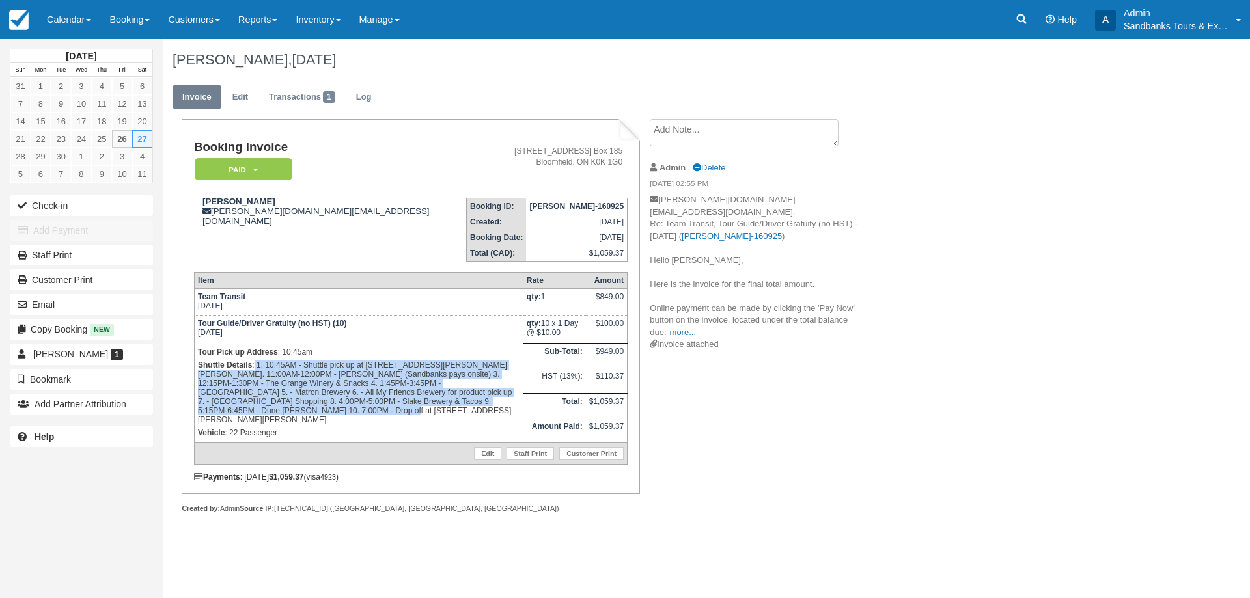
drag, startPoint x: 216, startPoint y: 415, endPoint x: 255, endPoint y: 366, distance: 61.6
click at [255, 366] on p "Shuttle Details : 1. 10:45AM - Shuttle pick up at 19 Stapleton Road Hillier ON …" at bounding box center [359, 393] width 322 height 68
copy p "1. 10:45AM - Shuttle pick up at 19 Stapleton Road Hillier ON 2. 11:00AM-12:00PM…"
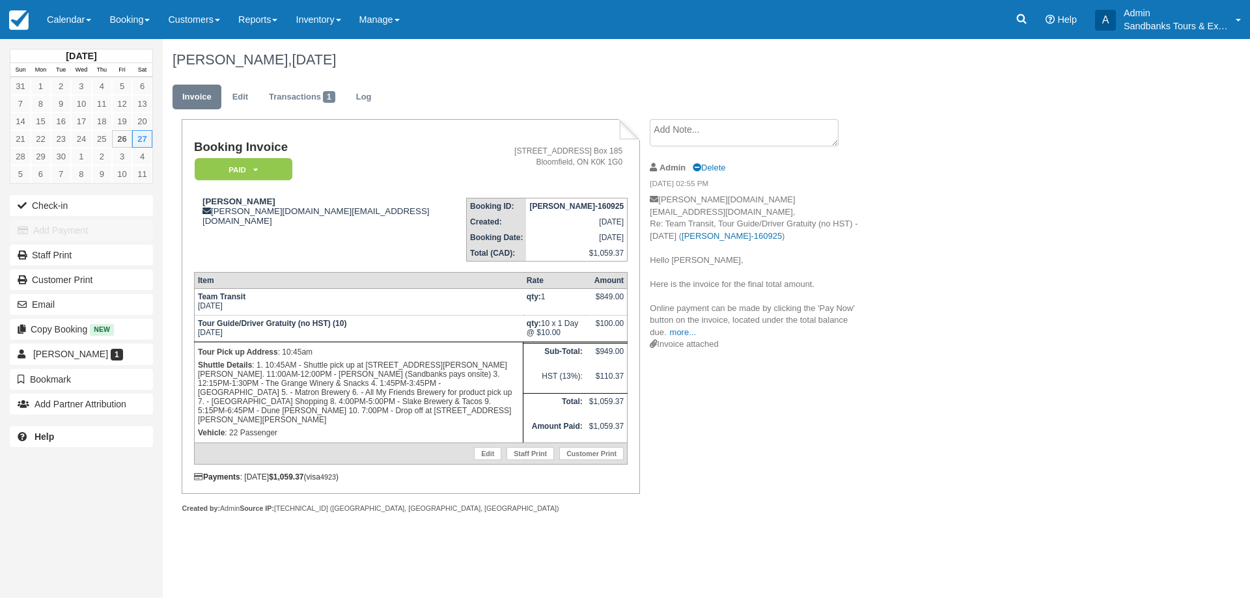
click at [805, 478] on div "Booking Invoice Paid   Pending Deposit Hold Deposit Waiting Cancelled BOOKED GI…" at bounding box center [521, 330] width 716 height 422
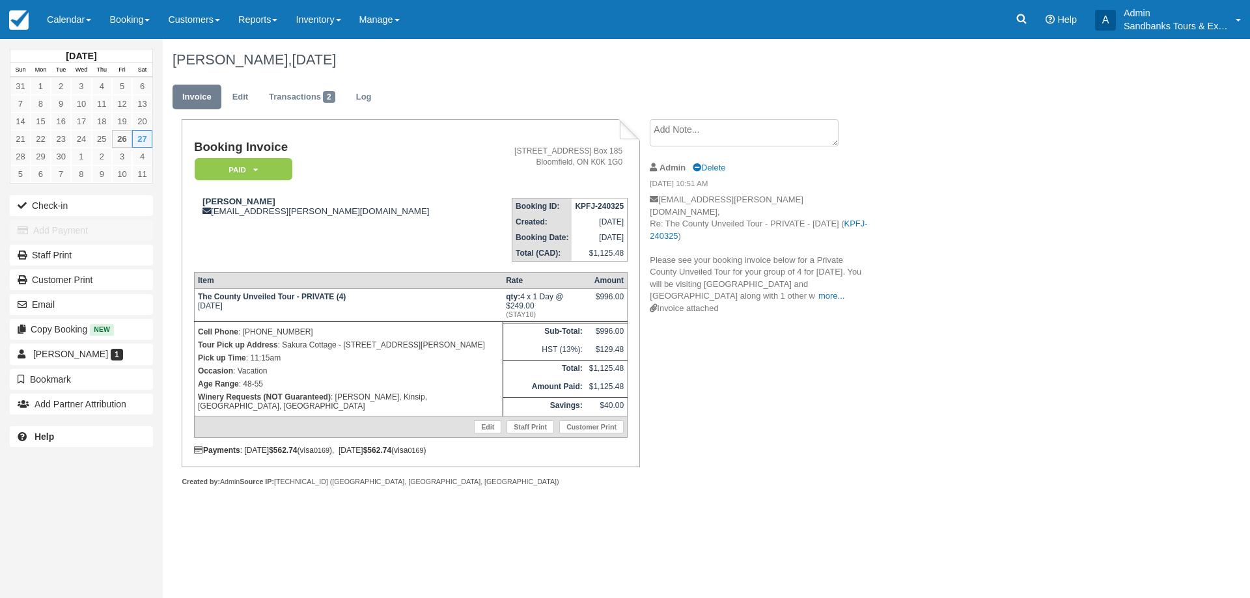
drag, startPoint x: 479, startPoint y: 334, endPoint x: 281, endPoint y: 339, distance: 198.0
click at [281, 339] on p "Tour Pick up Address : [GEOGRAPHIC_DATA] - [STREET_ADDRESS][PERSON_NAME]" at bounding box center [348, 344] width 301 height 13
copy p "Sakura Cottage - [STREET_ADDRESS][PERSON_NAME]"
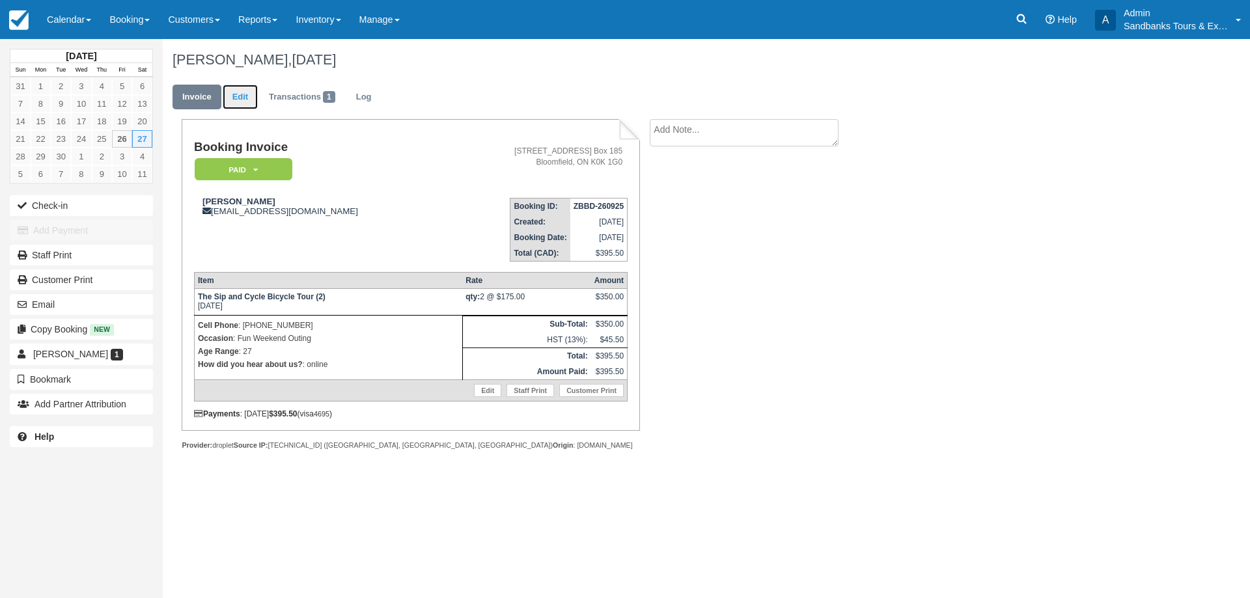
click at [238, 92] on link "Edit" at bounding box center [240, 97] width 35 height 25
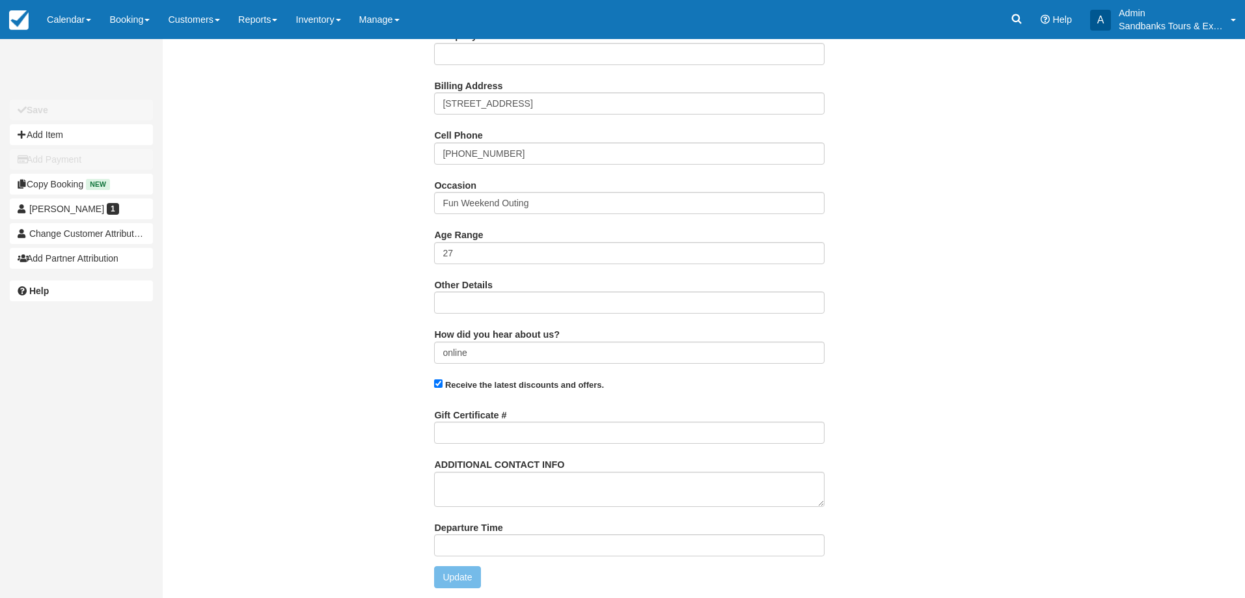
scroll to position [344, 0]
click at [465, 545] on input "Departure Time" at bounding box center [629, 545] width 391 height 22
type input "11:00am start time at 81 Cleminson"
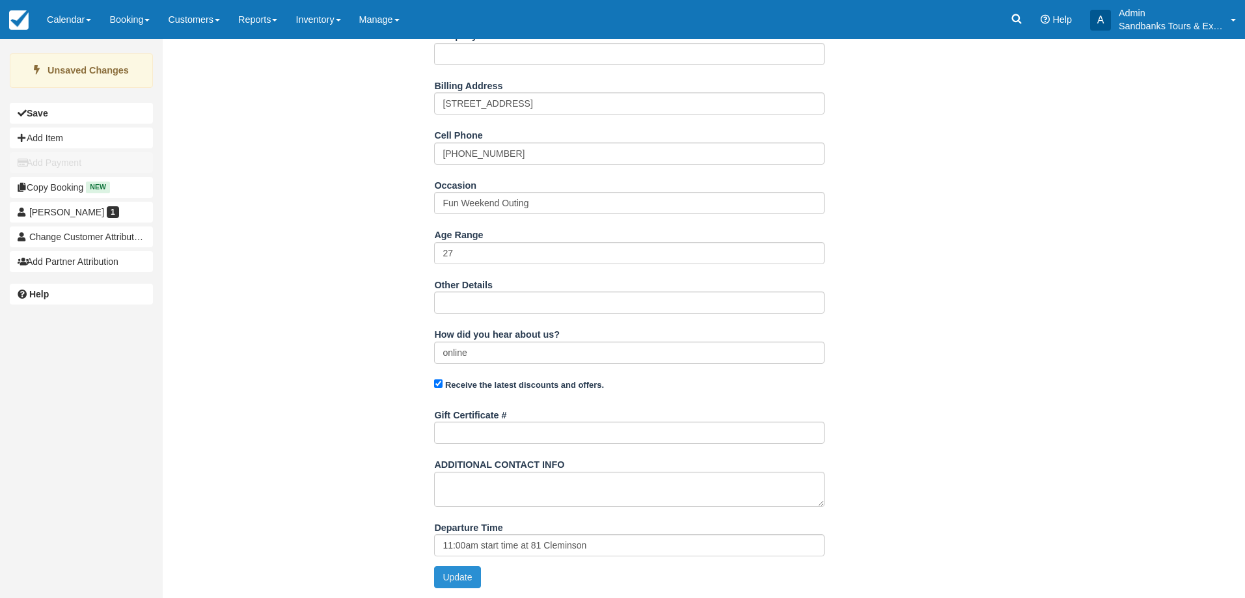
click at [448, 588] on button "Update" at bounding box center [457, 577] width 46 height 22
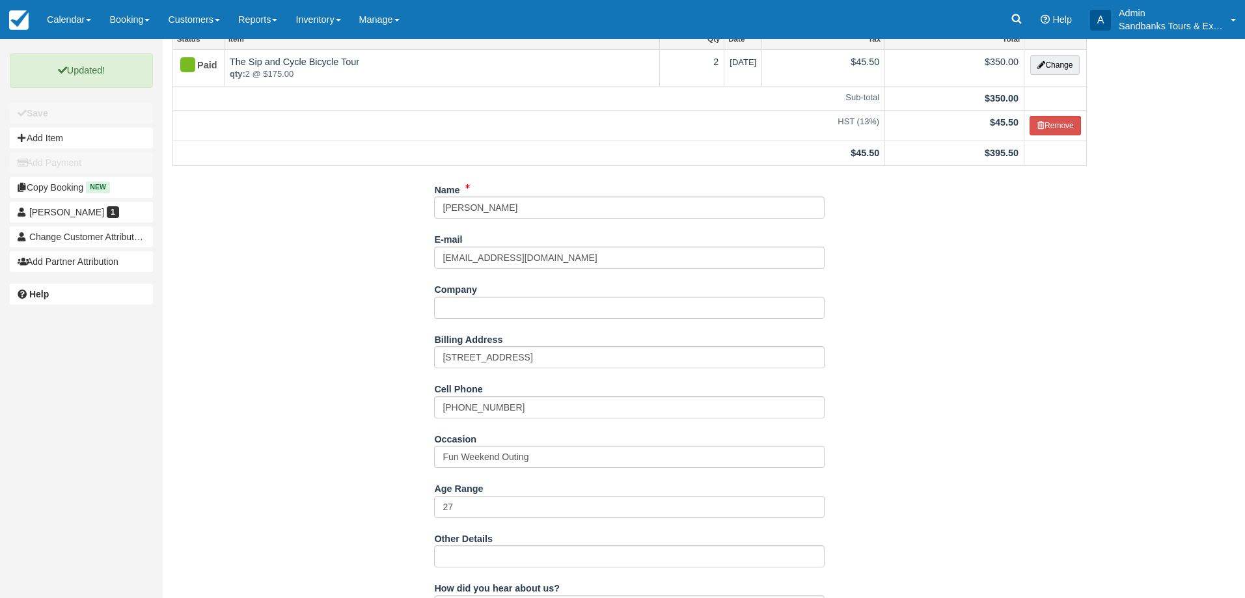
scroll to position [0, 0]
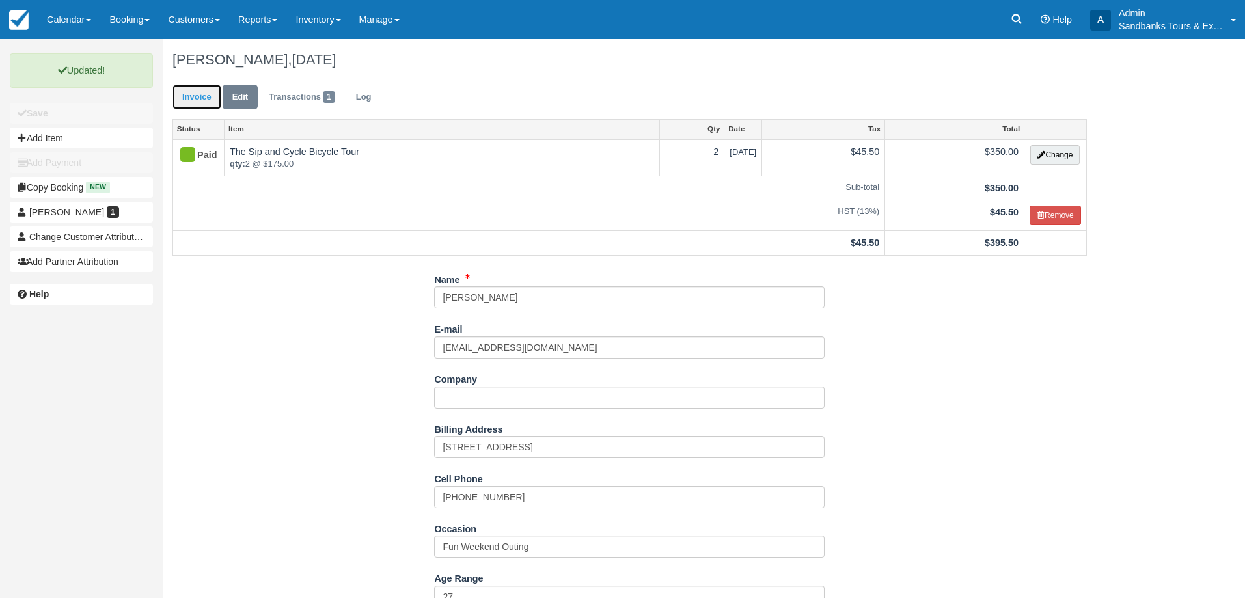
click at [189, 92] on link "Invoice" at bounding box center [196, 97] width 49 height 25
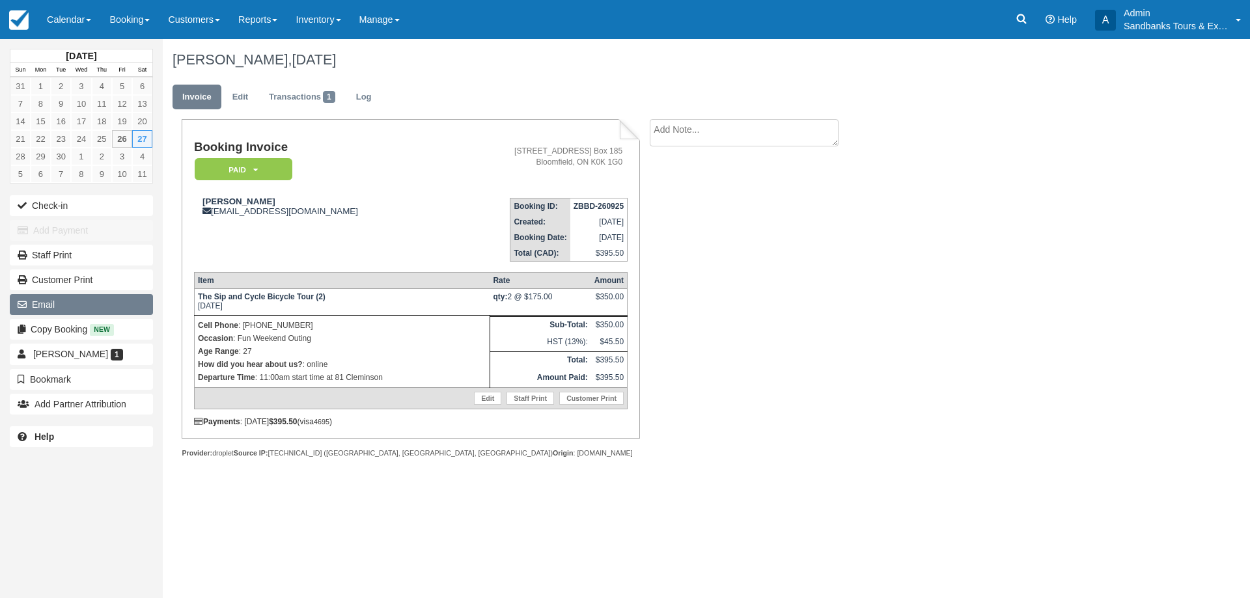
click at [56, 305] on button "Email" at bounding box center [81, 304] width 143 height 21
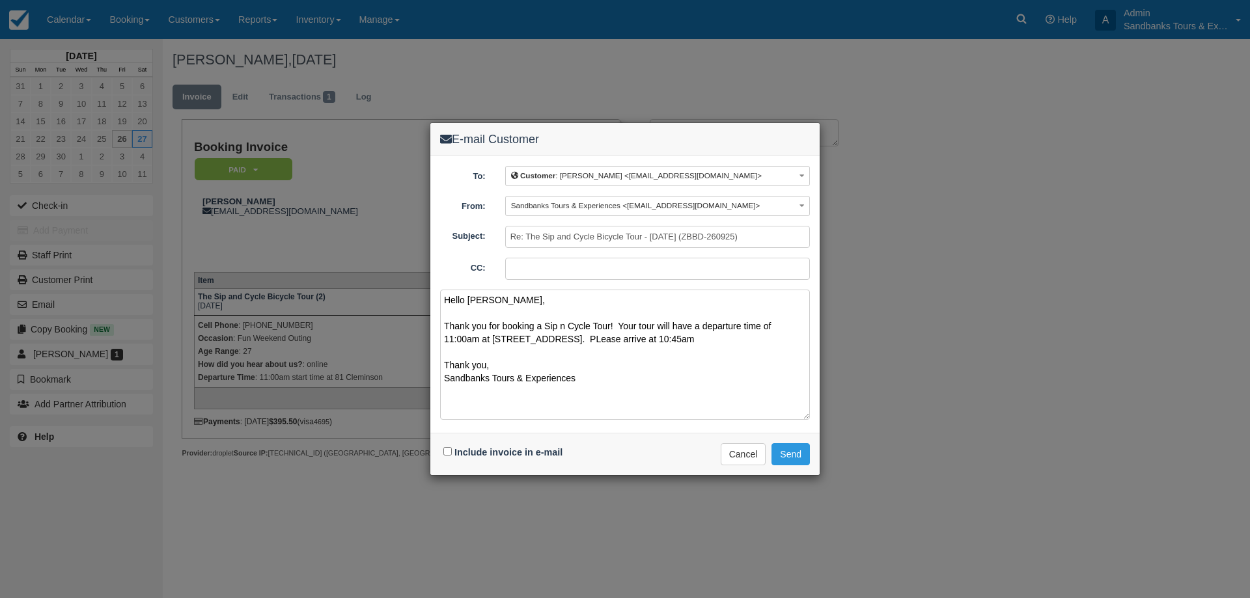
click at [593, 340] on textarea "Hello [PERSON_NAME], Thank you for booking a Sip n Cycle Tour! Your tour will h…" at bounding box center [625, 355] width 370 height 130
click at [687, 349] on textarea "Hello [PERSON_NAME], Thank you for booking a Sip n Cycle Tour! Your tour will h…" at bounding box center [625, 355] width 370 height 130
click at [689, 340] on textarea "Hello [PERSON_NAME], Thank you for booking a Sip n Cycle Tour! Your tour will h…" at bounding box center [625, 355] width 370 height 130
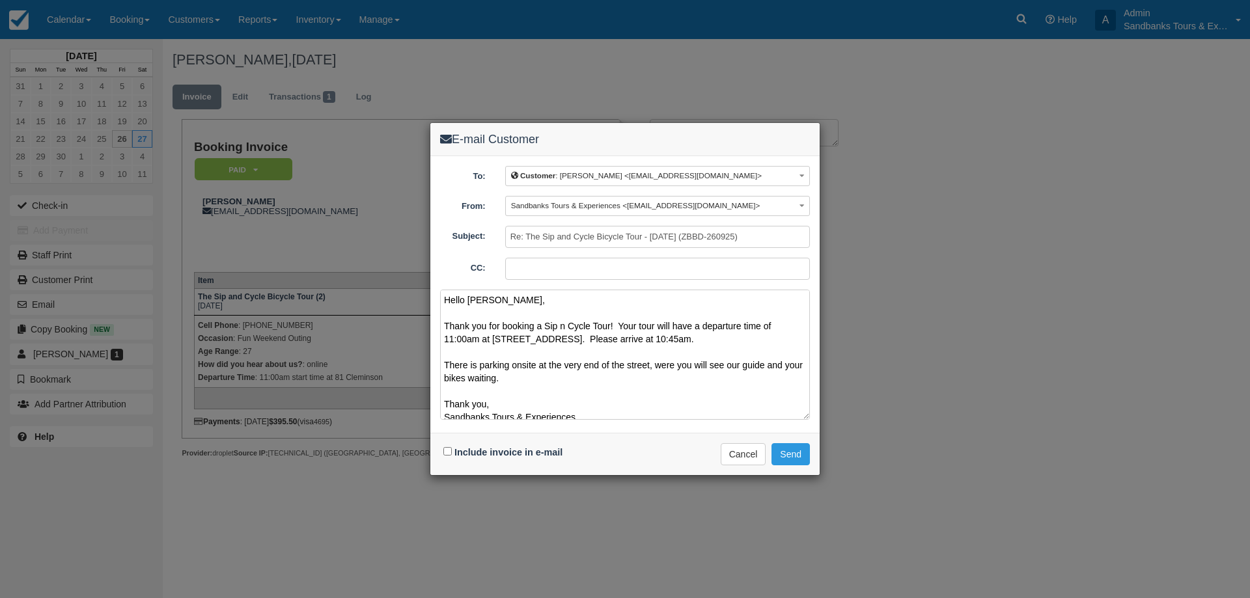
click at [573, 341] on textarea "Hello [PERSON_NAME], Thank you for booking a Sip n Cycle Tour! Your tour will h…" at bounding box center [625, 355] width 370 height 130
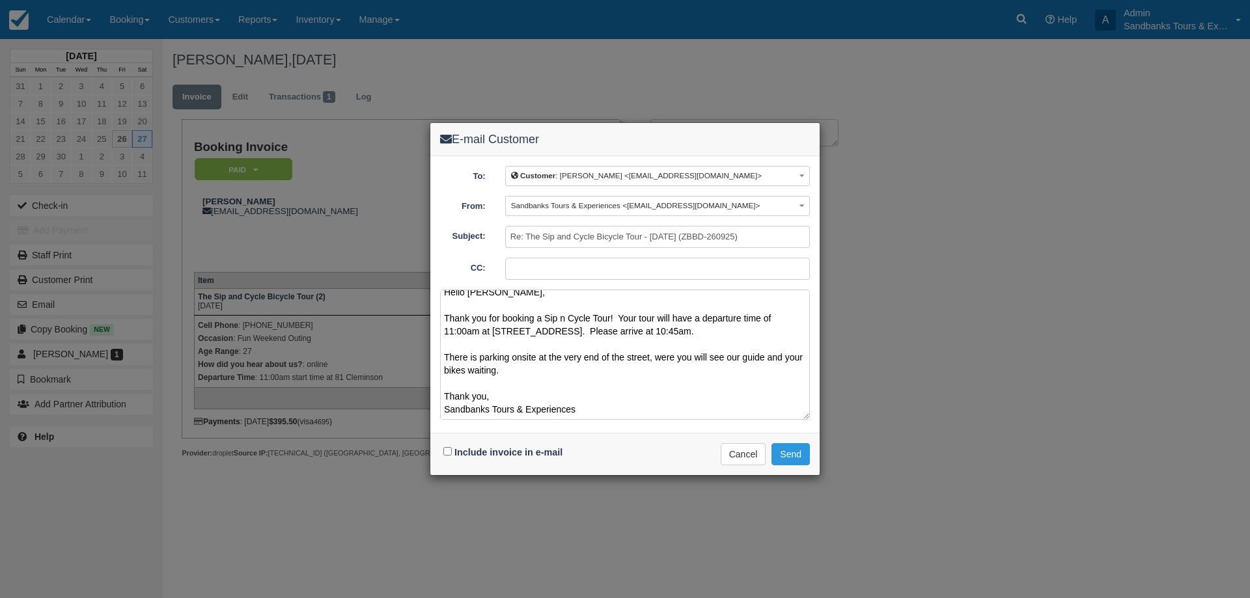
type textarea "Hello [PERSON_NAME], Thank you for booking a Sip n Cycle Tour! Your tour will h…"
click at [450, 452] on input "Include invoice in e-mail" at bounding box center [447, 451] width 8 height 8
checkbox input "true"
click at [798, 460] on button "Send" at bounding box center [790, 454] width 38 height 22
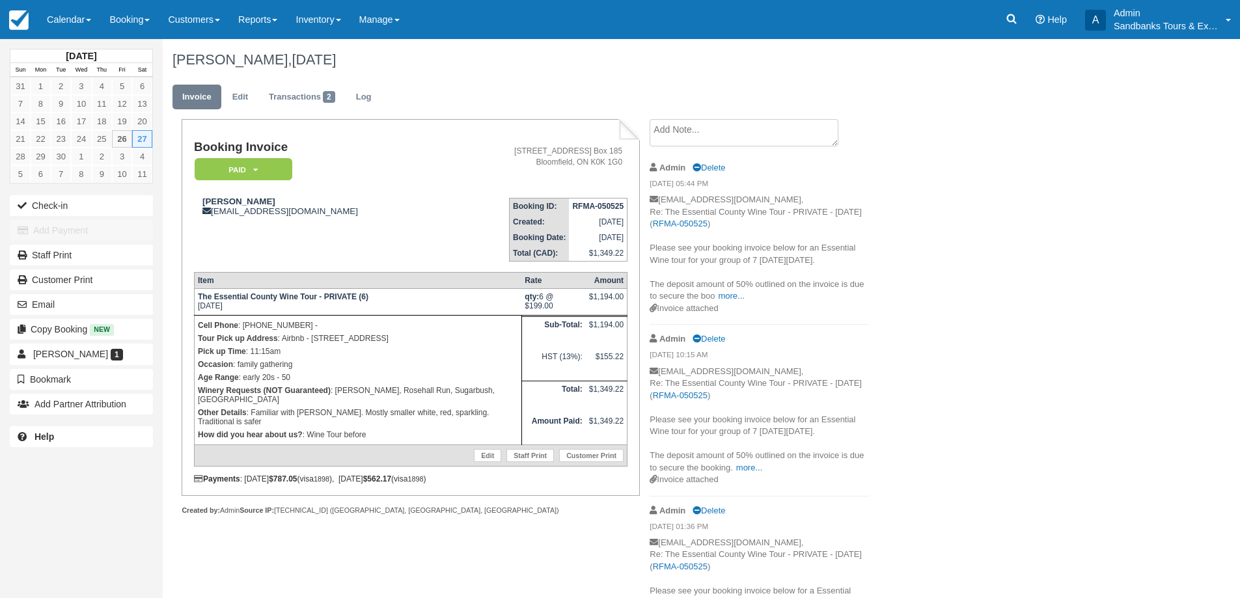
drag, startPoint x: 415, startPoint y: 340, endPoint x: 283, endPoint y: 340, distance: 132.1
click at [283, 340] on p "Tour Pick up Address : Airbnb - [STREET_ADDRESS]" at bounding box center [358, 338] width 320 height 13
copy p "Airbnb - 340 Main St, Wellington"
click at [450, 339] on p "Tour Pick up Address : Airbnb - 340 Main St, Wellington" at bounding box center [358, 338] width 320 height 13
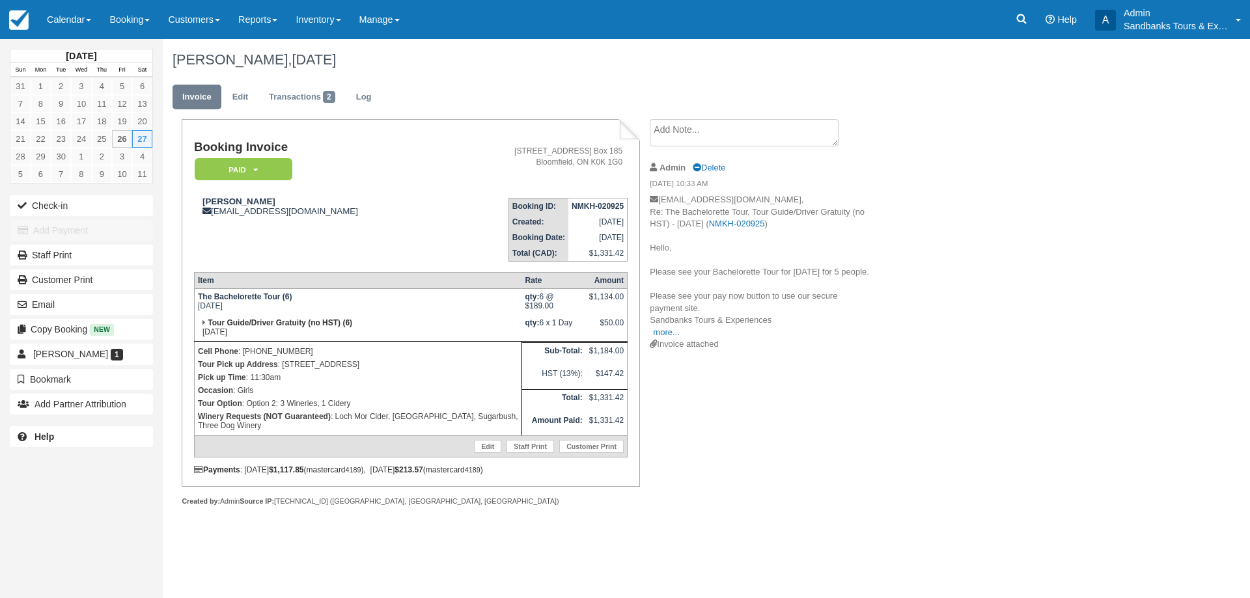
drag, startPoint x: 374, startPoint y: 368, endPoint x: 284, endPoint y: 369, distance: 90.5
click at [284, 369] on p "Tour Pick up Address : 1479 County Rd 15" at bounding box center [358, 364] width 320 height 13
copy p "1479 County Rd 15"
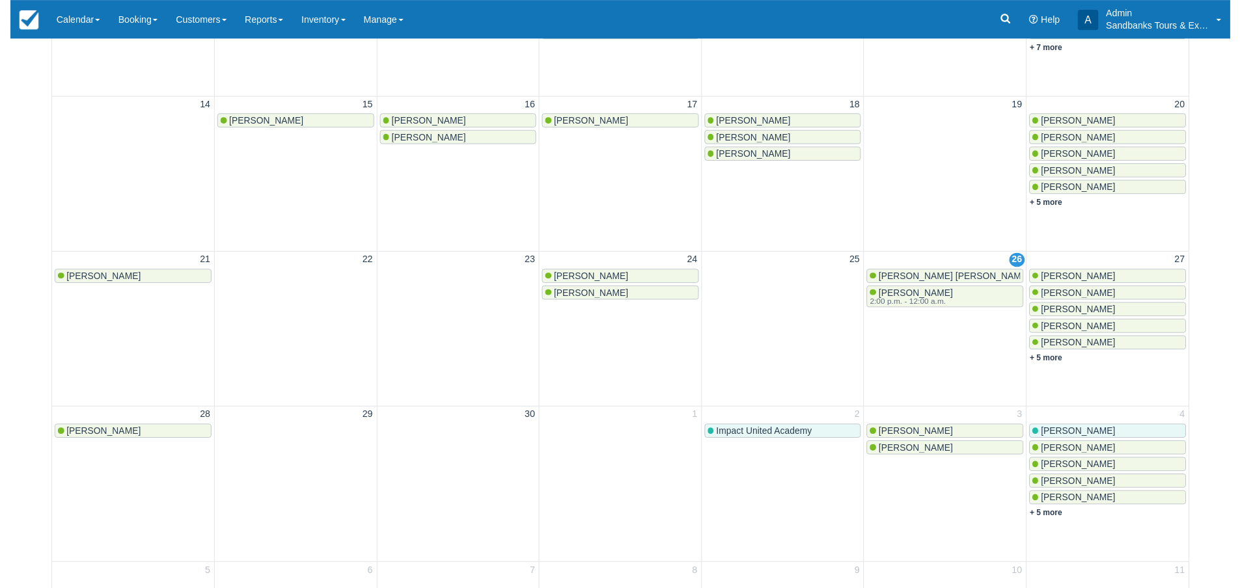
scroll to position [431, 0]
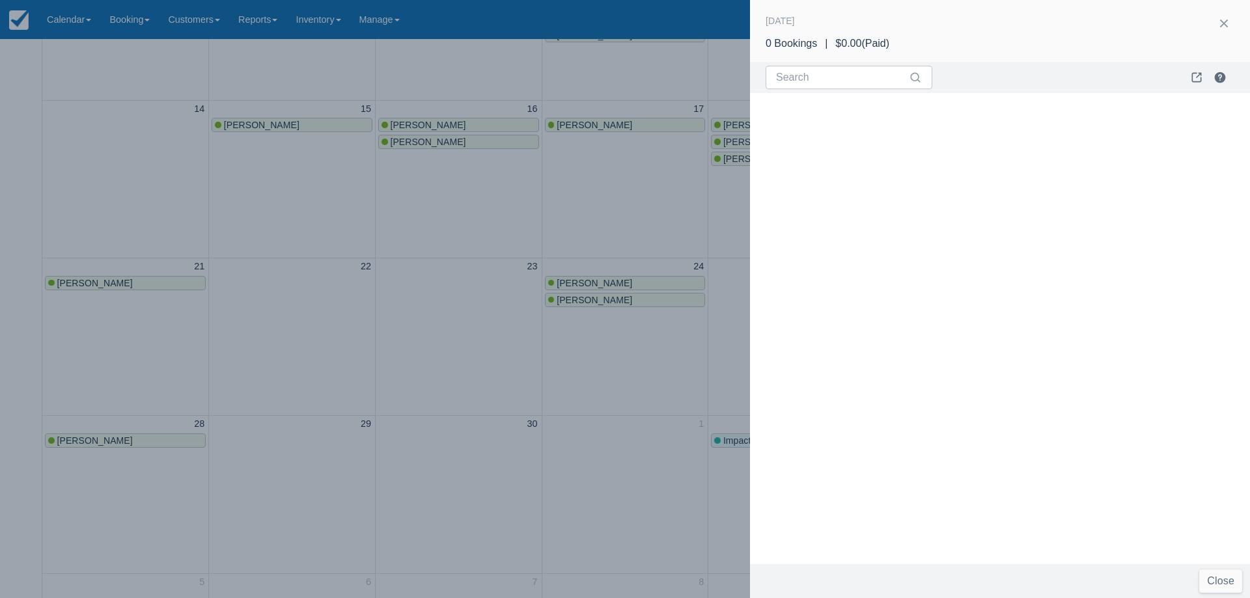
click at [516, 399] on div at bounding box center [625, 299] width 1250 height 598
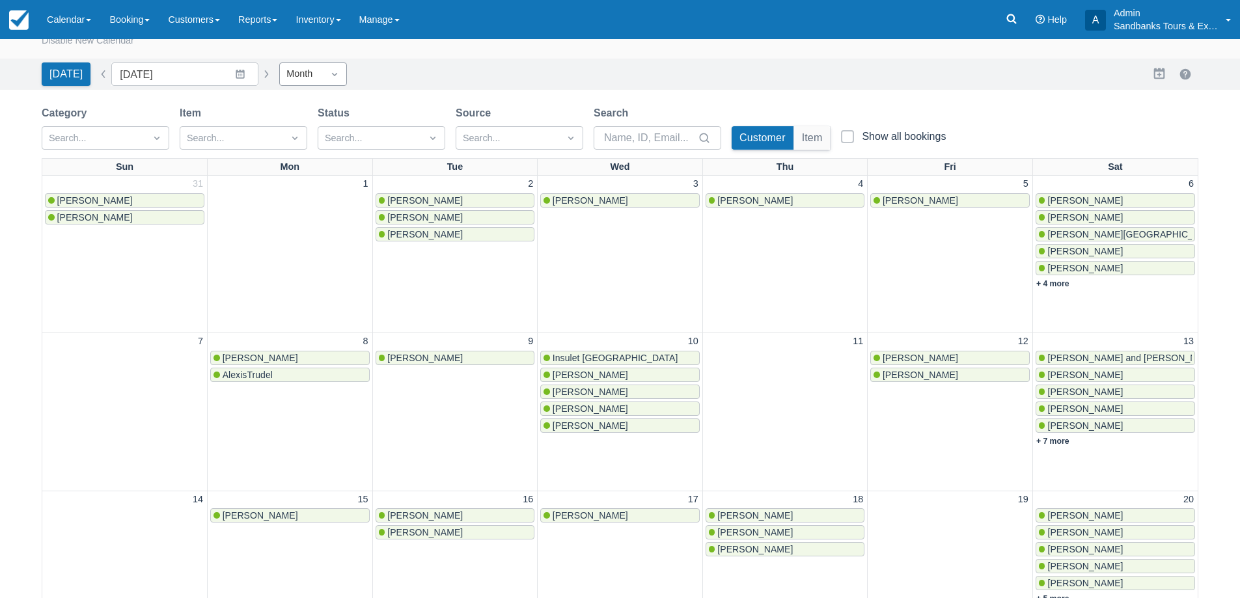
scroll to position [0, 0]
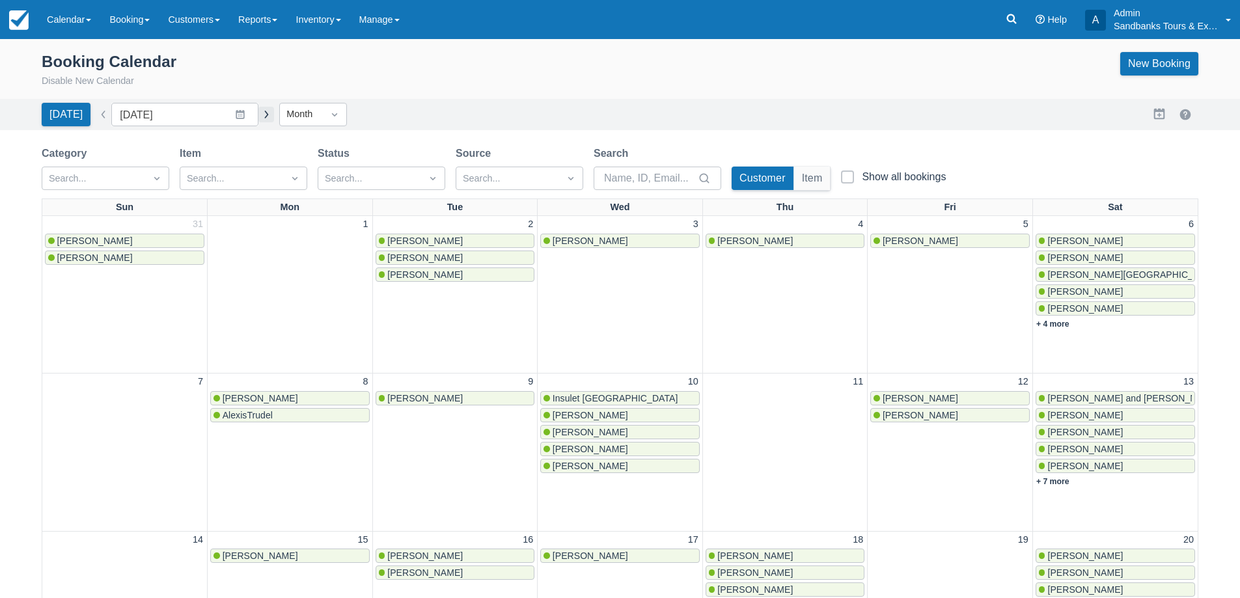
click at [260, 121] on button "button" at bounding box center [266, 115] width 16 height 16
type input "[DATE]"
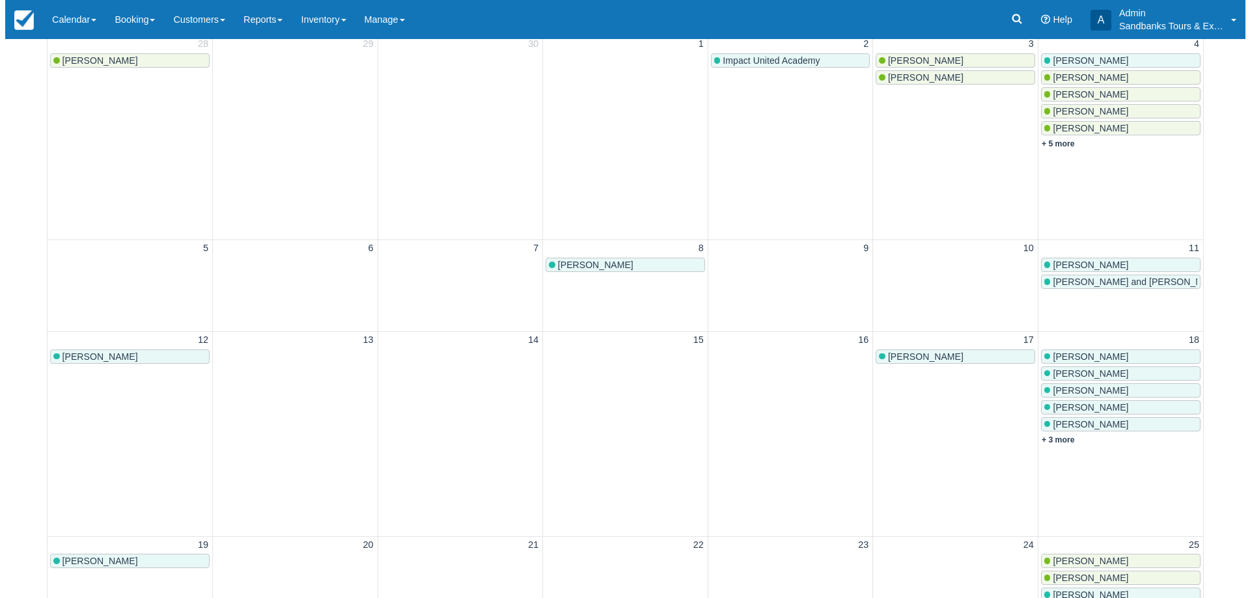
scroll to position [260, 0]
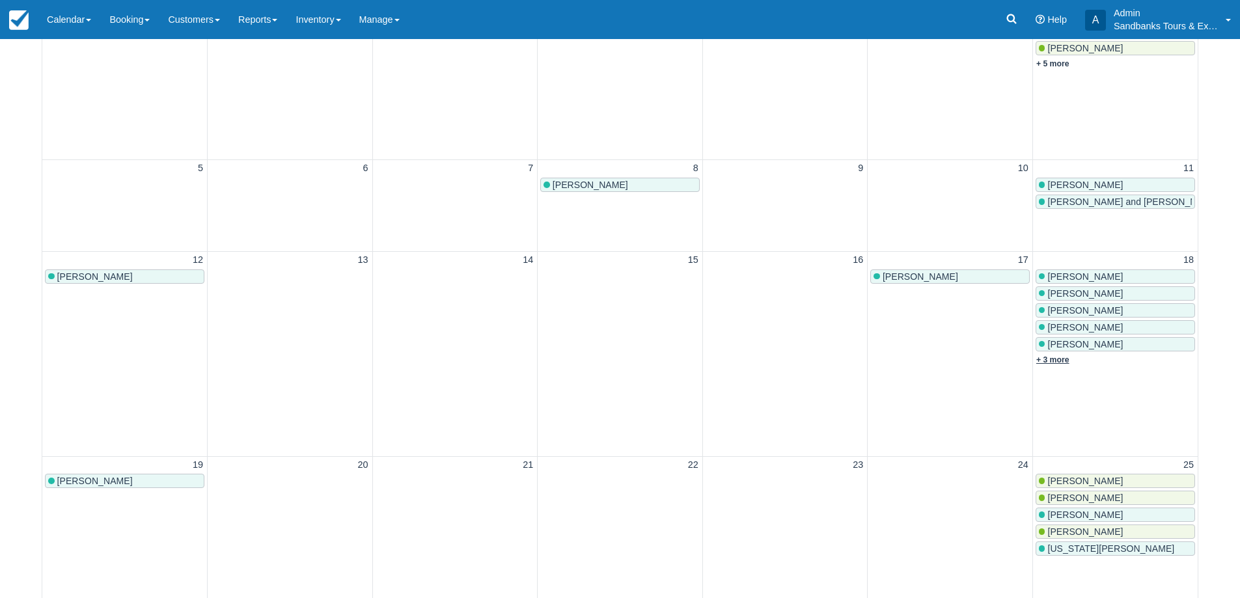
click at [1047, 361] on link "+ 3 more" at bounding box center [1052, 359] width 33 height 9
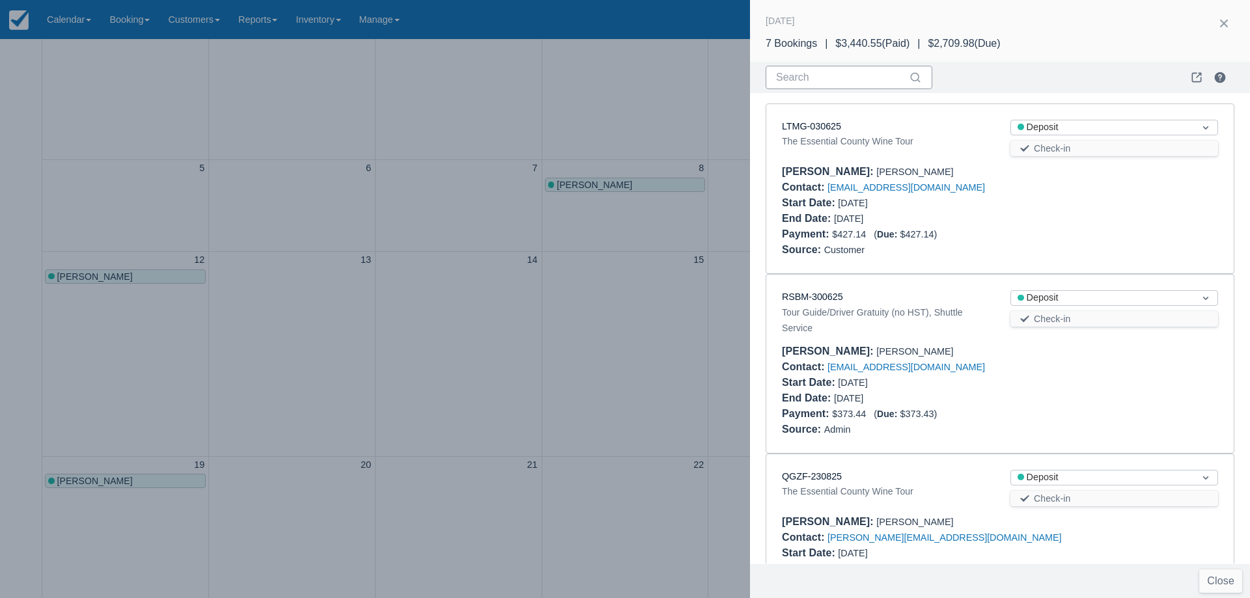
click at [833, 68] on input "Search" at bounding box center [841, 77] width 130 height 23
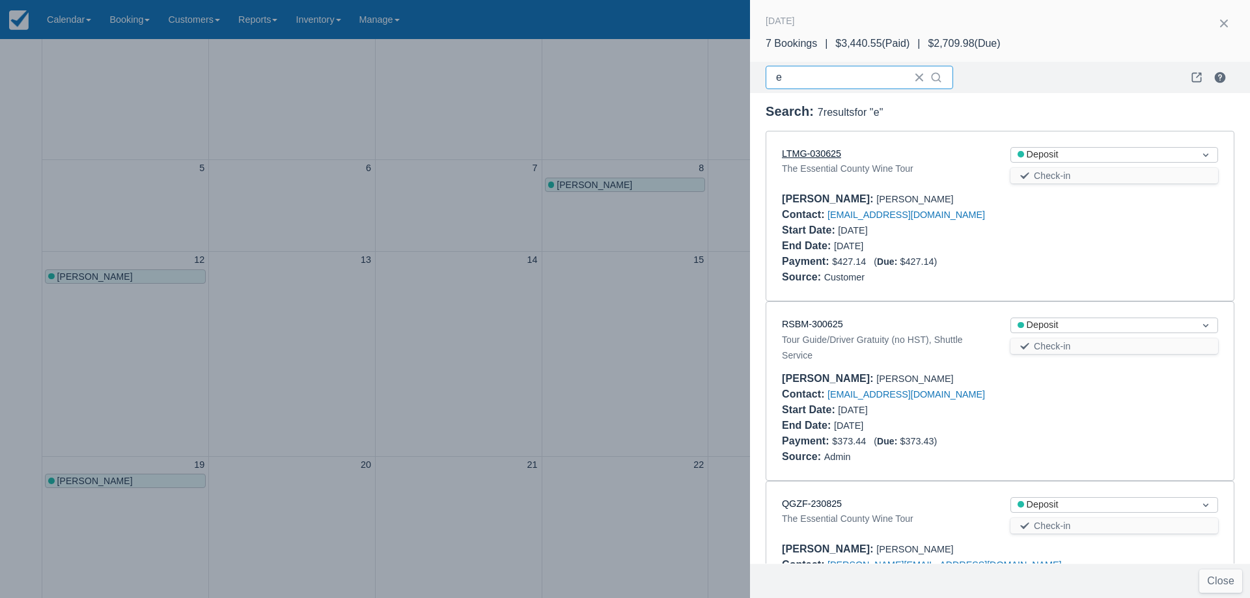
click at [829, 152] on link "LTMG-030625" at bounding box center [811, 153] width 59 height 10
click at [786, 70] on input "e" at bounding box center [841, 77] width 130 height 23
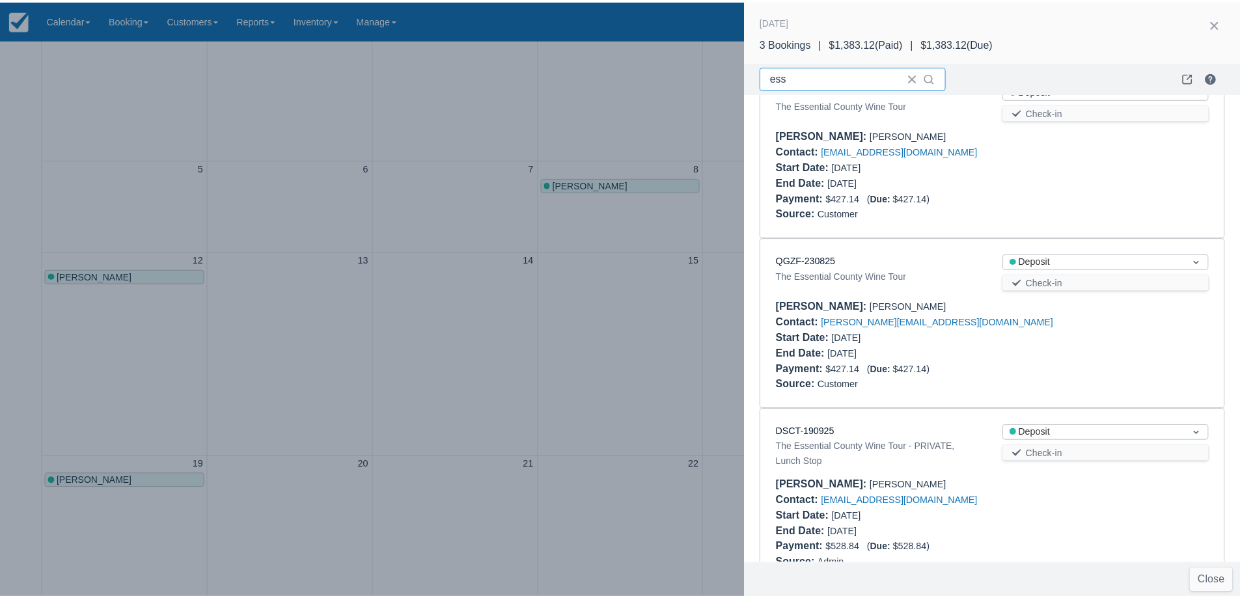
scroll to position [34, 0]
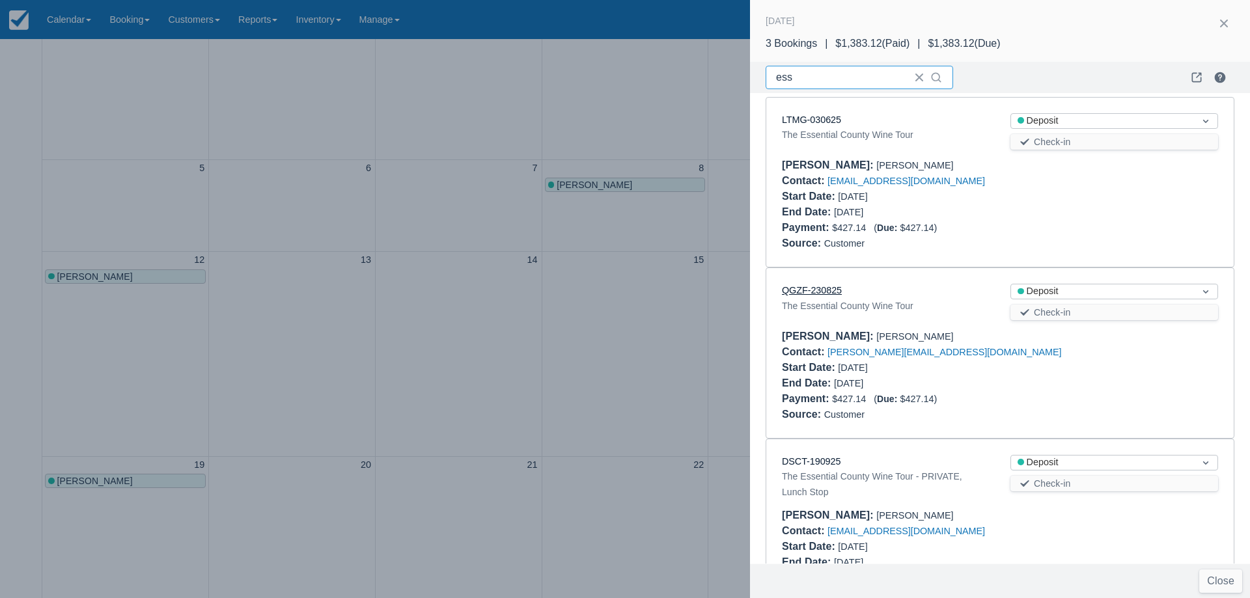
type input "ess"
click at [821, 290] on link "QGZF-230825" at bounding box center [812, 290] width 60 height 10
click at [818, 122] on link "LTMG-030625" at bounding box center [811, 120] width 59 height 10
click at [342, 313] on div at bounding box center [625, 299] width 1250 height 598
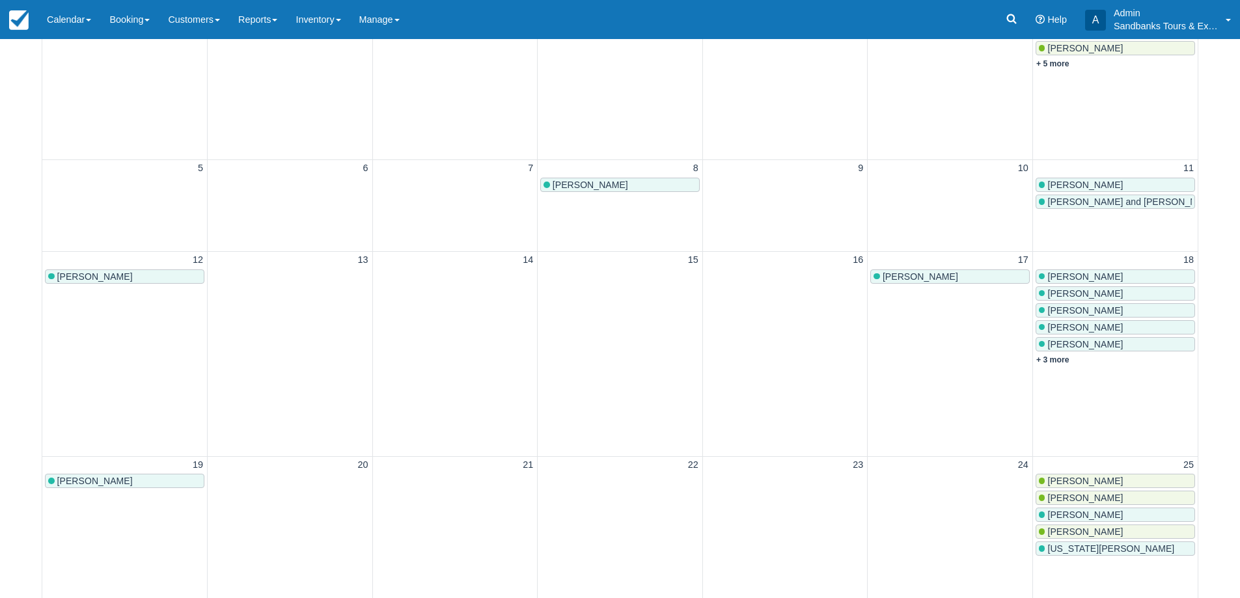
scroll to position [0, 0]
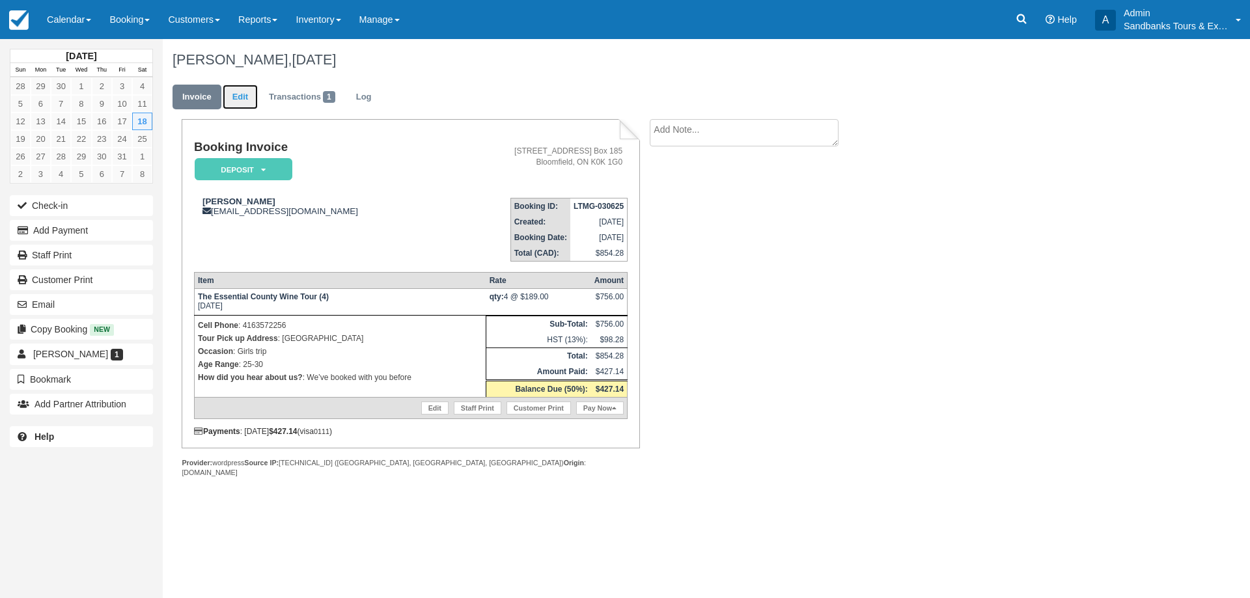
click at [240, 106] on link "Edit" at bounding box center [240, 97] width 35 height 25
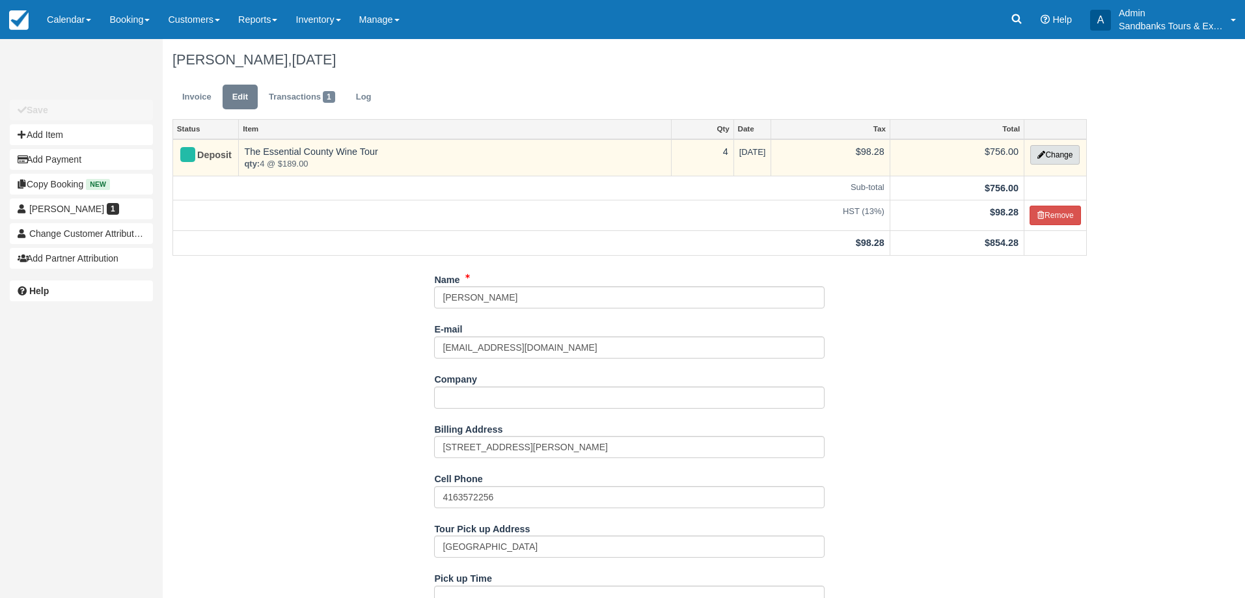
click at [1062, 154] on button "Change" at bounding box center [1054, 155] width 49 height 20
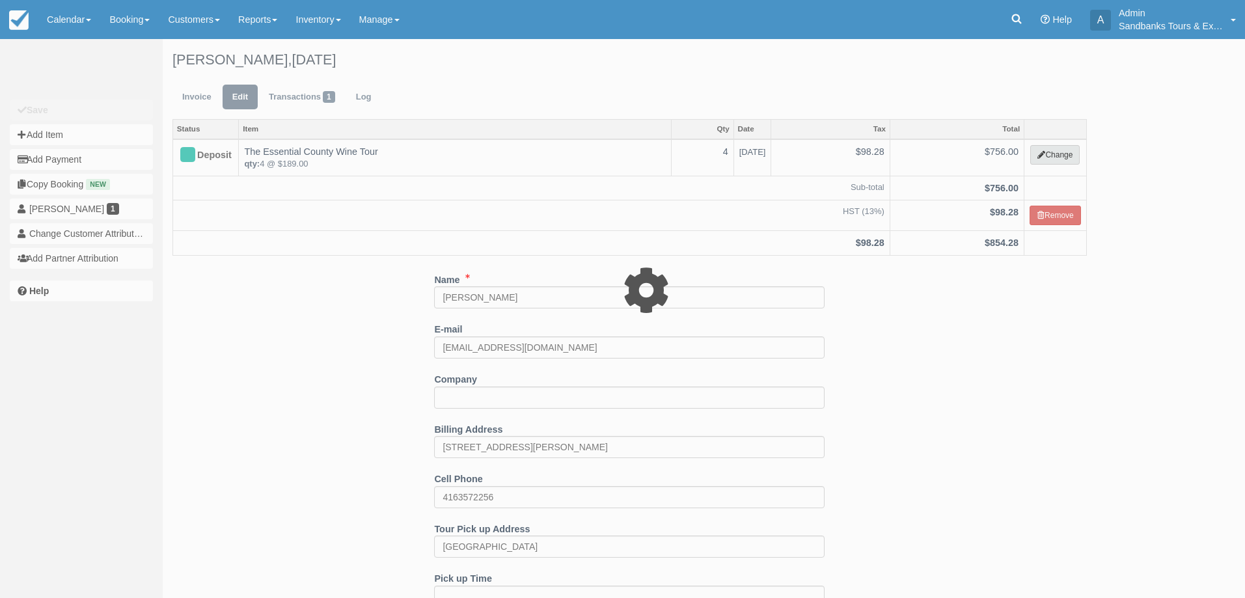
select select "2"
type input "756.00"
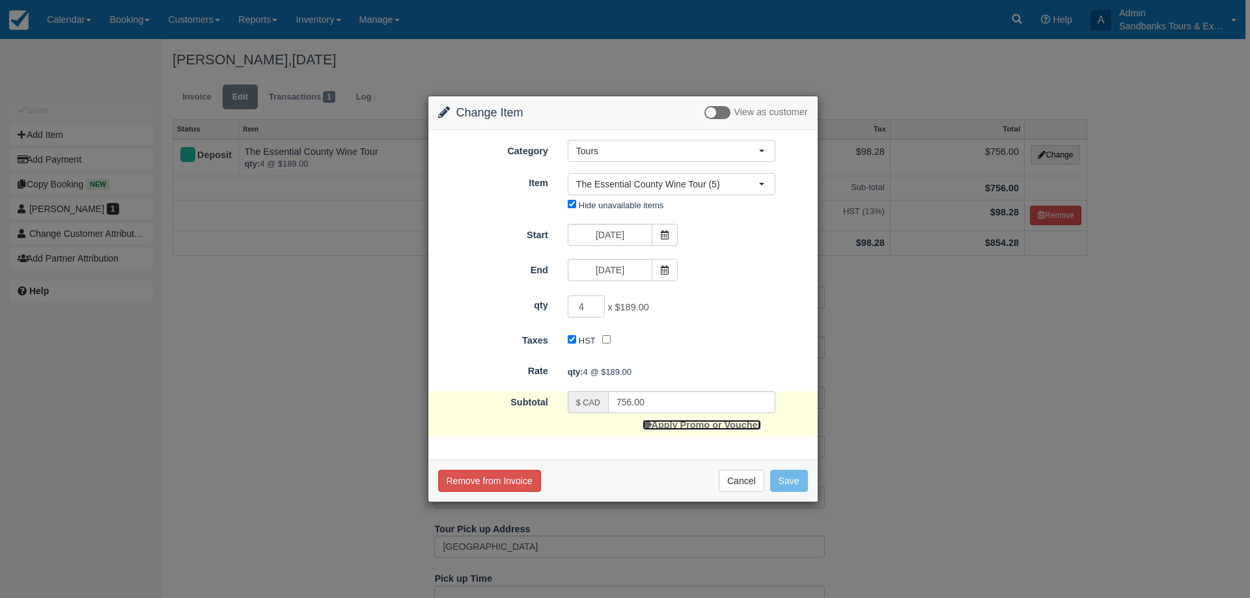
click at [672, 422] on link "Apply Promo or Voucher" at bounding box center [701, 425] width 118 height 10
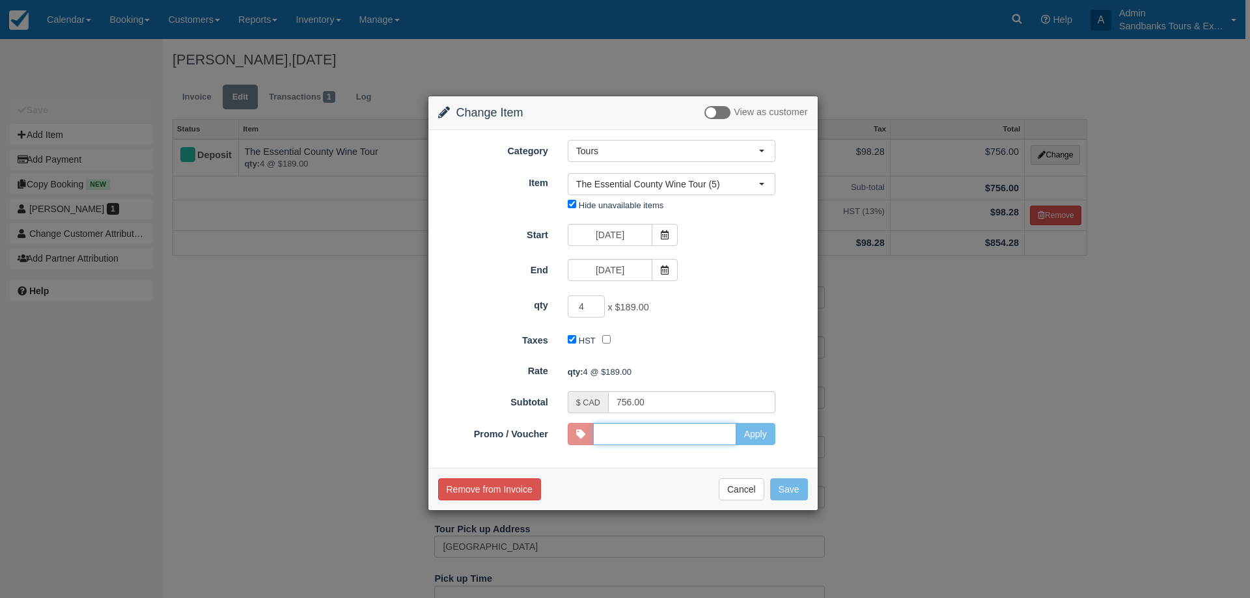
click at [663, 442] on input "Promo / Voucher" at bounding box center [664, 434] width 143 height 22
type input "p"
type input "HARBOURINN10"
click at [749, 436] on button "Apply" at bounding box center [756, 434] width 40 height 22
type input "716.00"
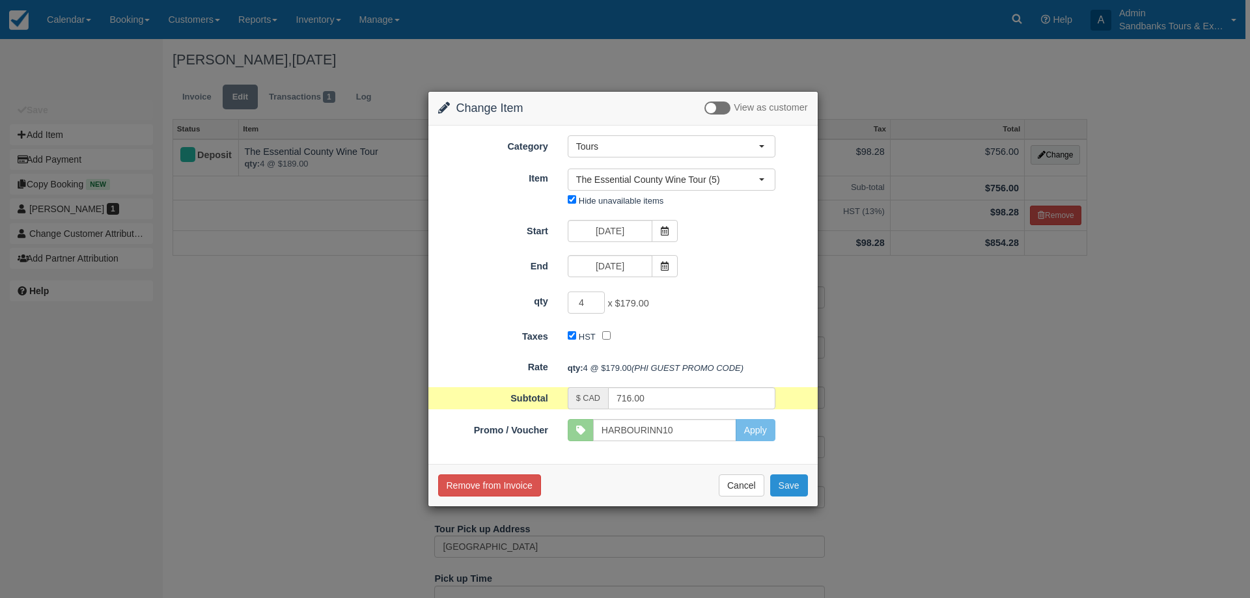
click at [791, 492] on button "Save" at bounding box center [789, 486] width 38 height 22
checkbox input "false"
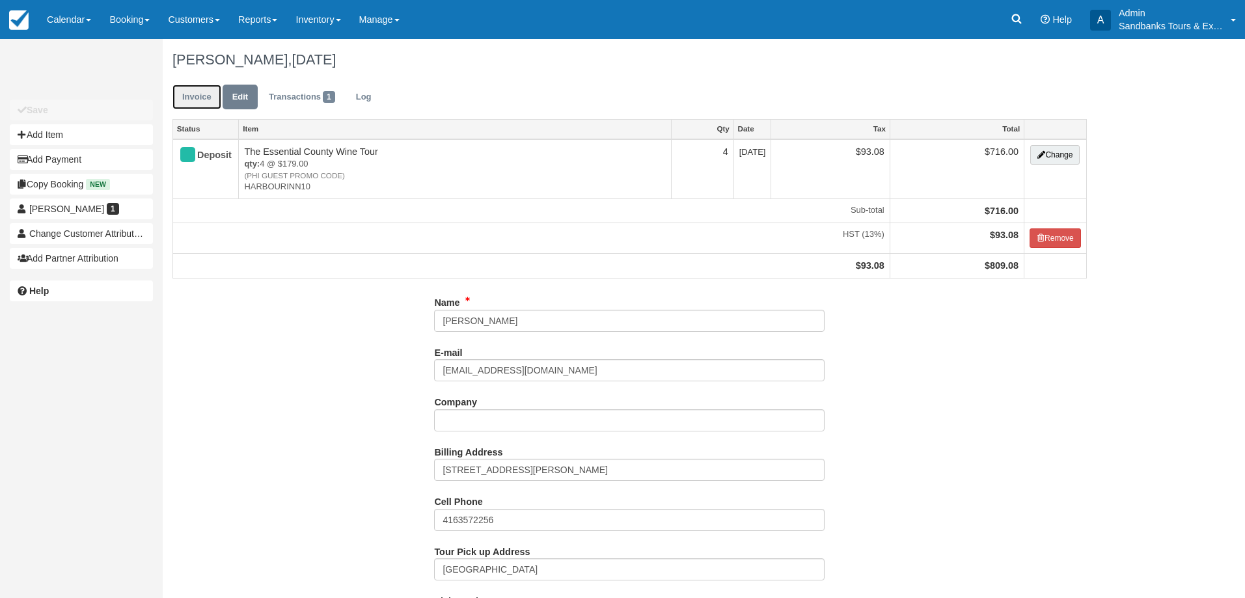
click at [197, 102] on link "Invoice" at bounding box center [196, 97] width 49 height 25
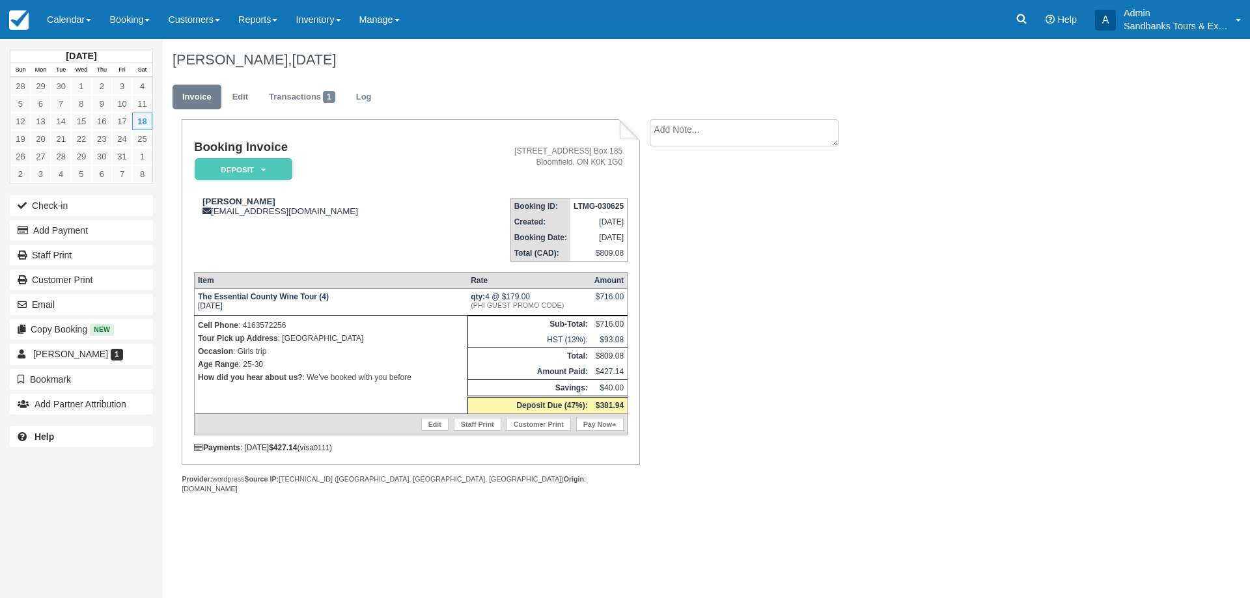
click at [418, 378] on p "How did you hear about us? : We’ve booked with you before" at bounding box center [331, 377] width 266 height 13
